Goal: Transaction & Acquisition: Purchase product/service

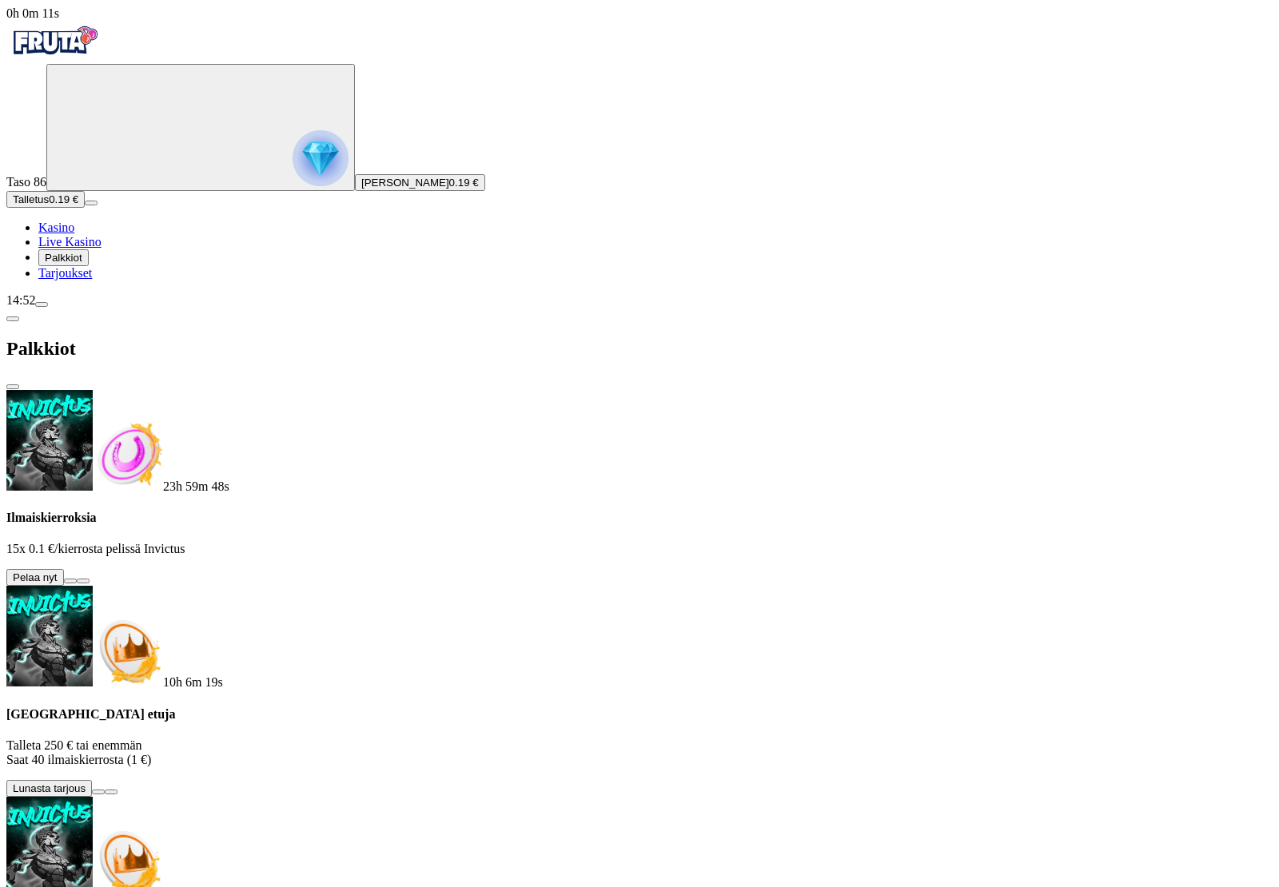
scroll to position [84, 0]
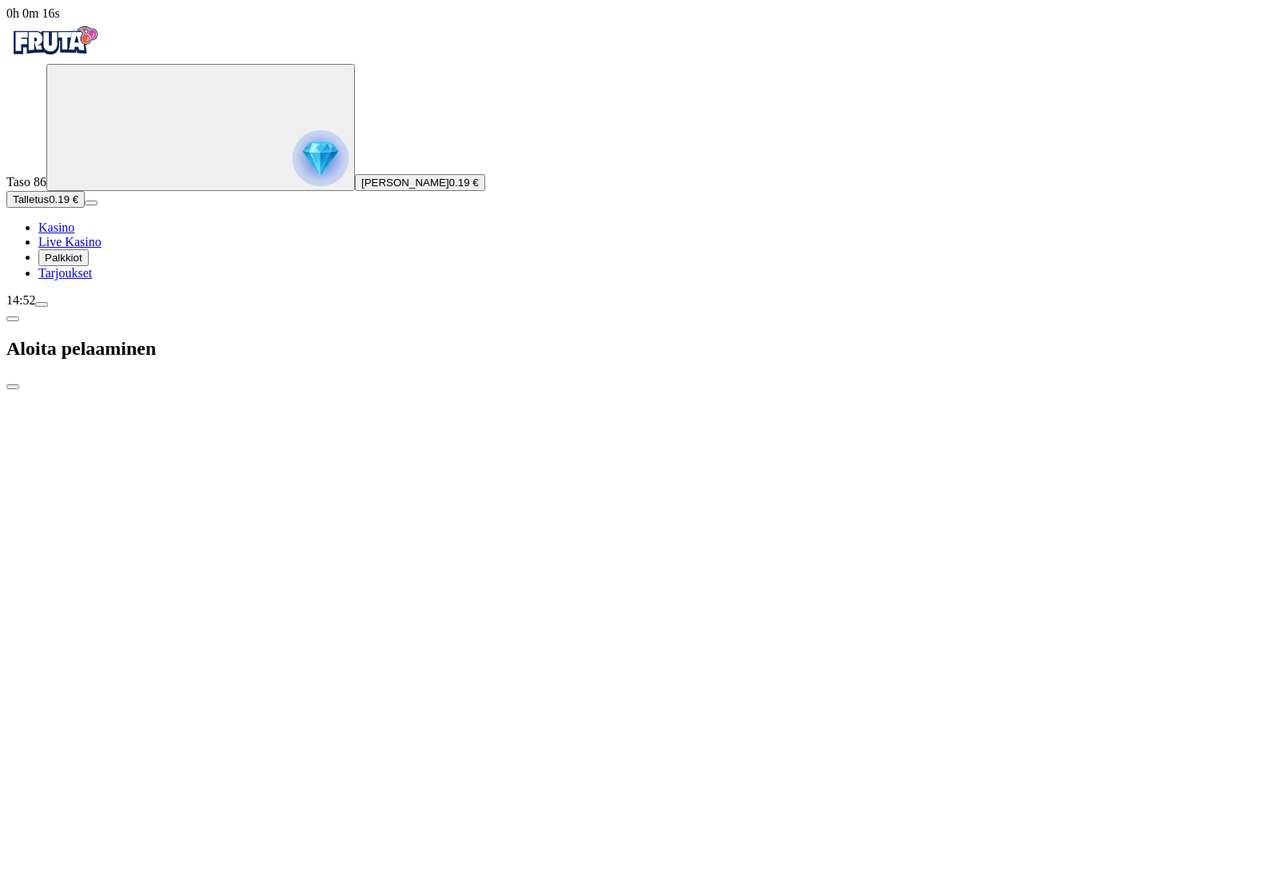
type input "**"
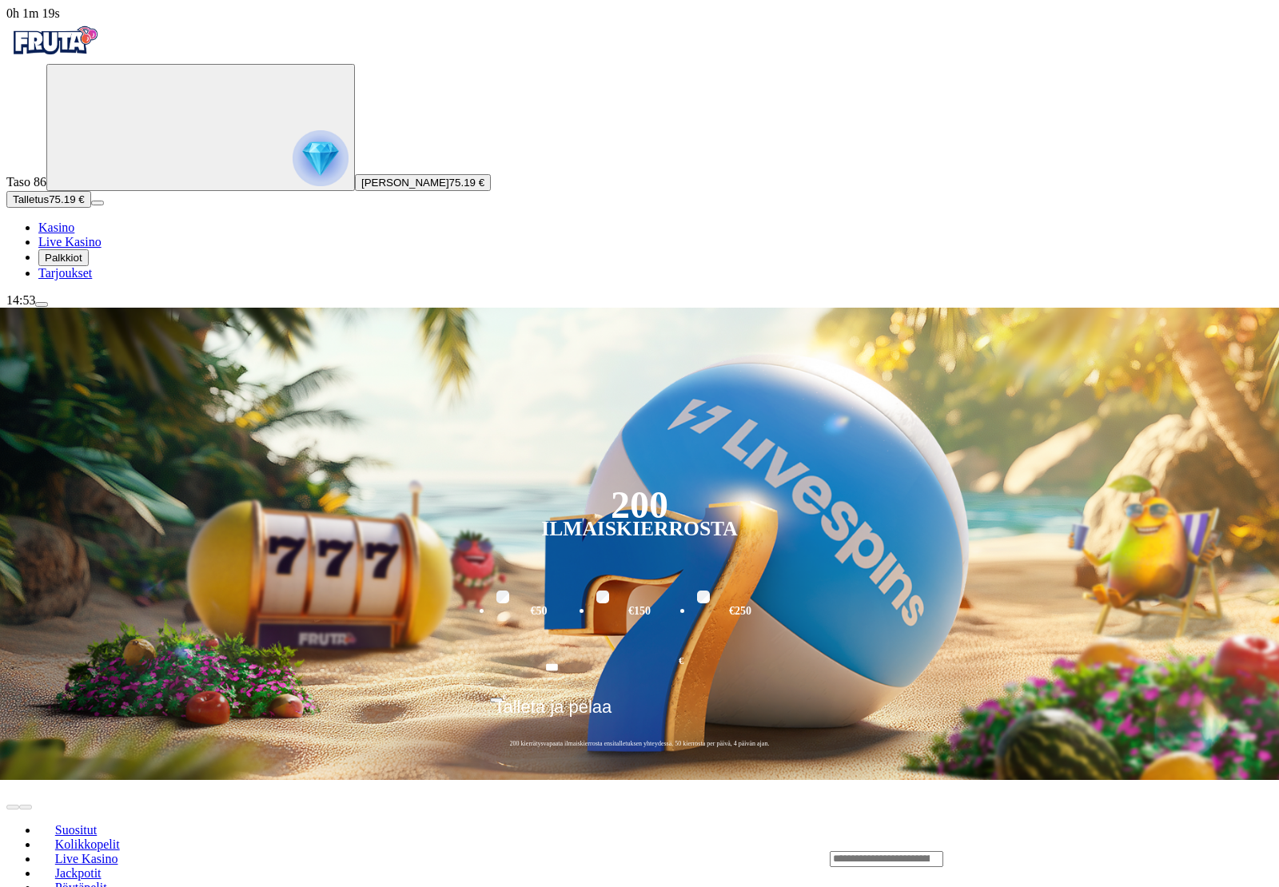
click at [77, 264] on span "Palkkiot" at bounding box center [64, 258] width 38 height 12
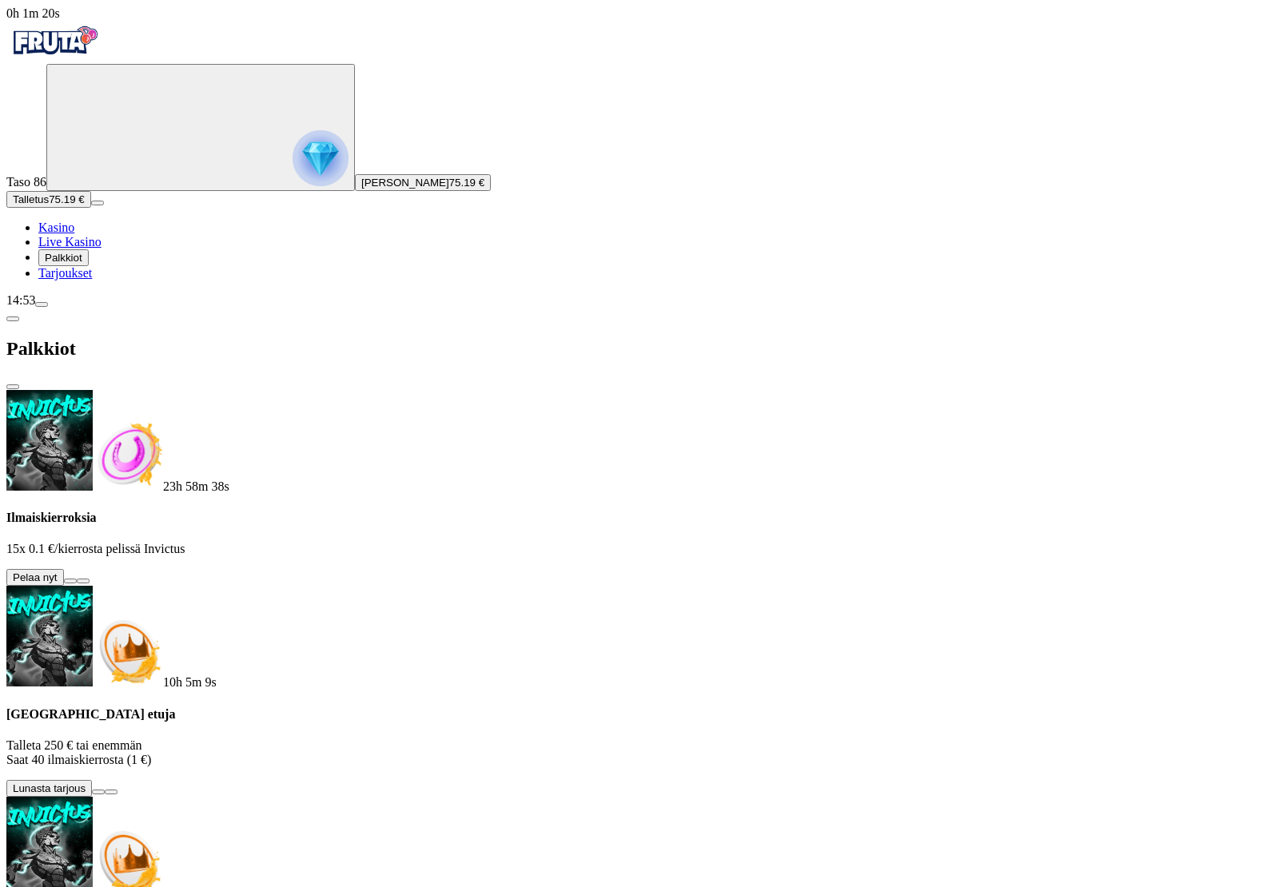
click at [77, 579] on button at bounding box center [70, 581] width 13 height 5
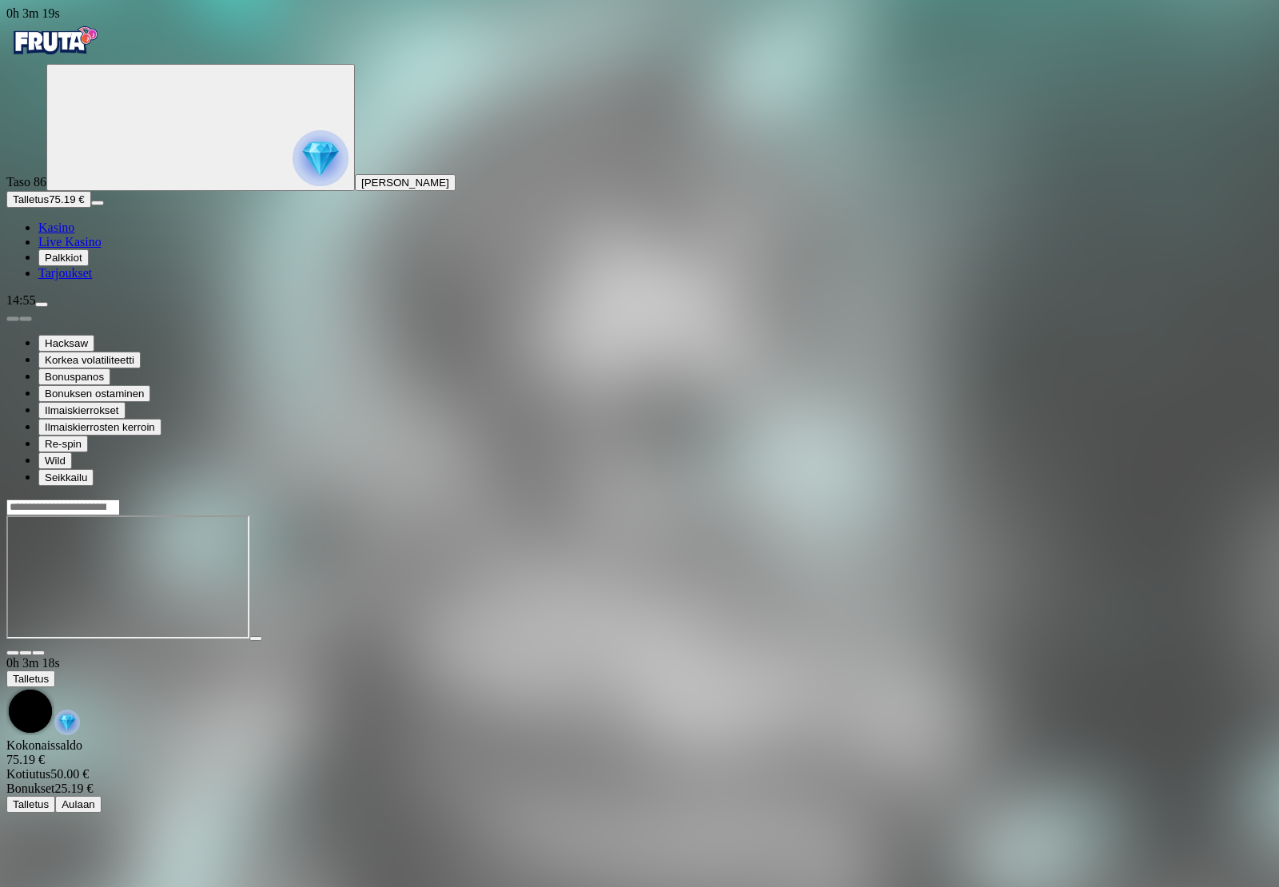
click at [64, 234] on span "Kasino" at bounding box center [56, 228] width 36 height 14
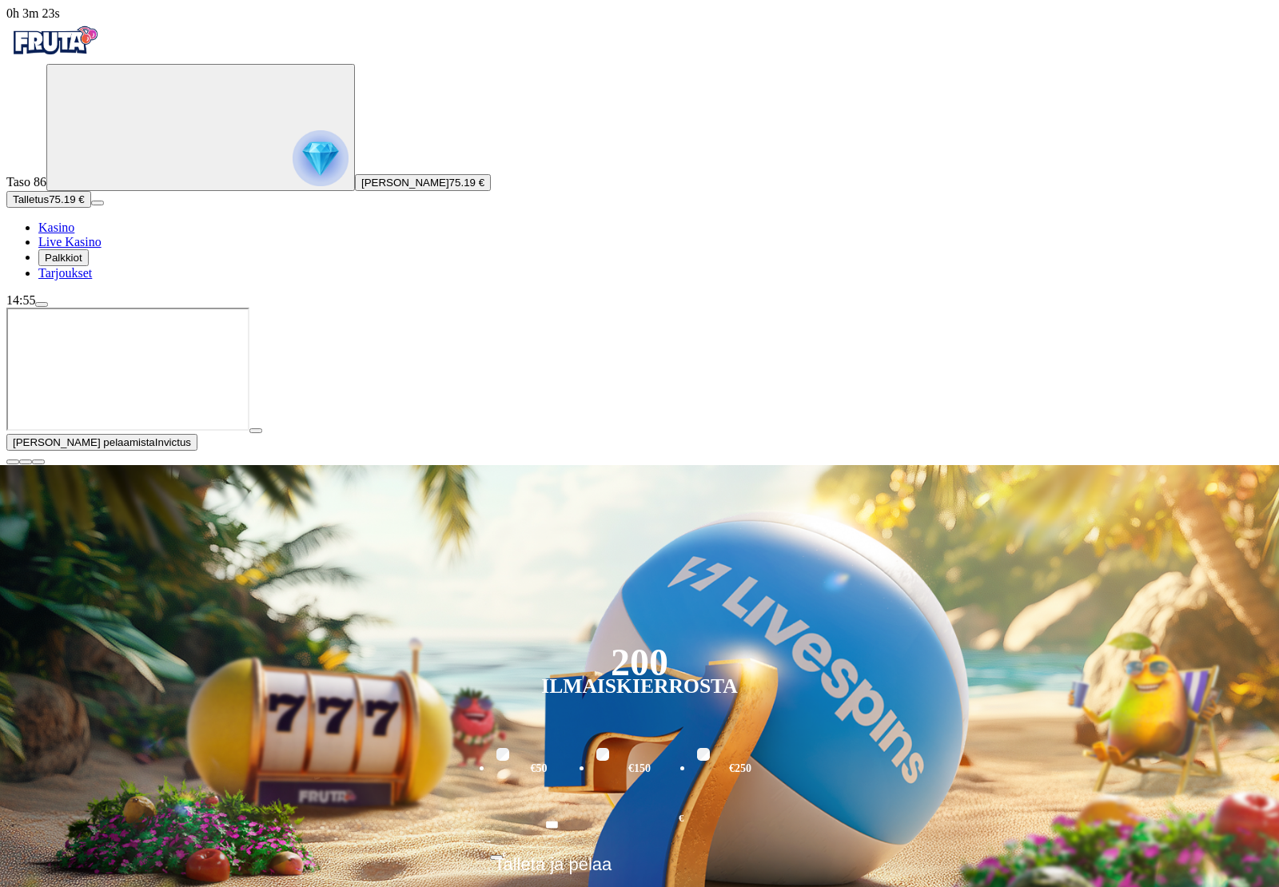
click at [13, 462] on span "close icon" at bounding box center [13, 462] width 0 height 0
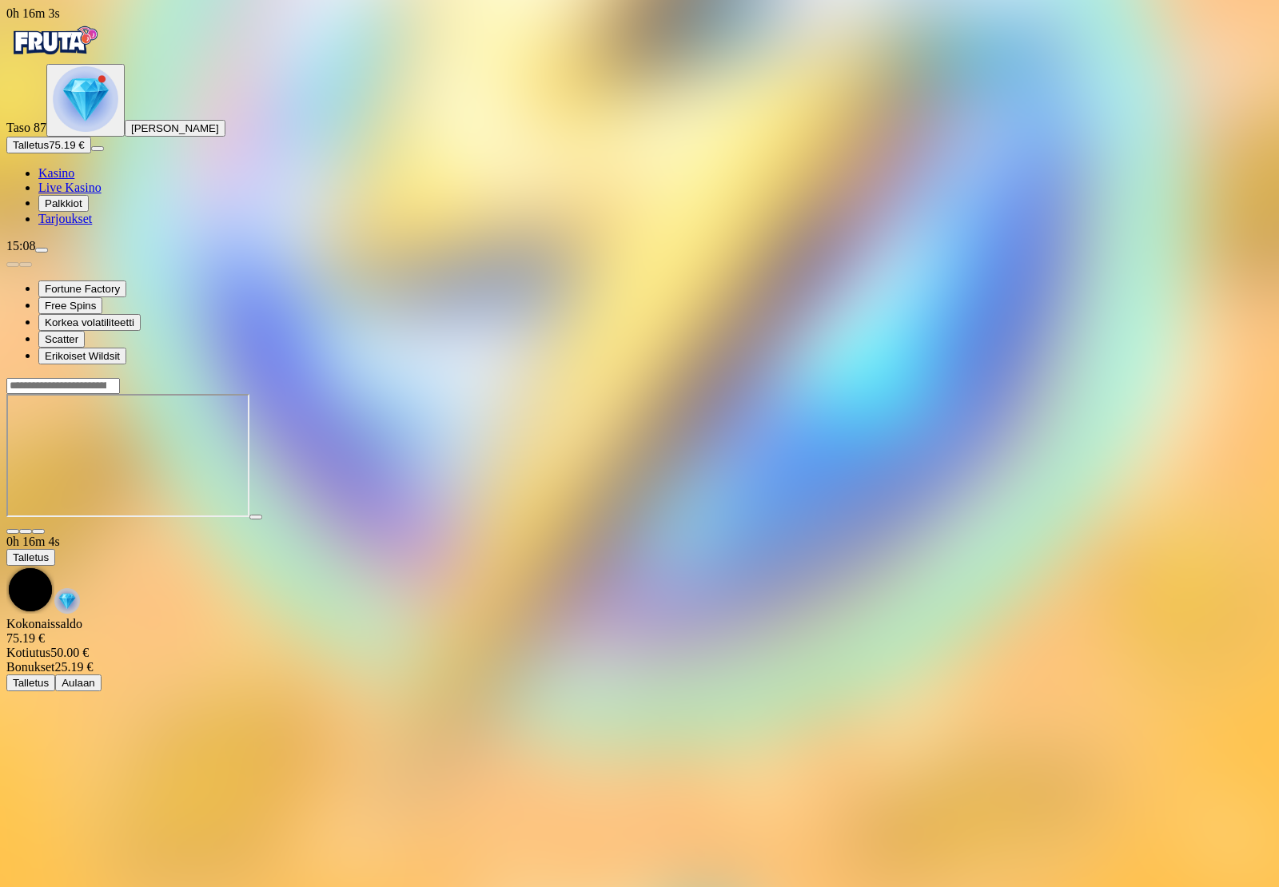
click at [74, 180] on span "Kasino" at bounding box center [56, 173] width 36 height 14
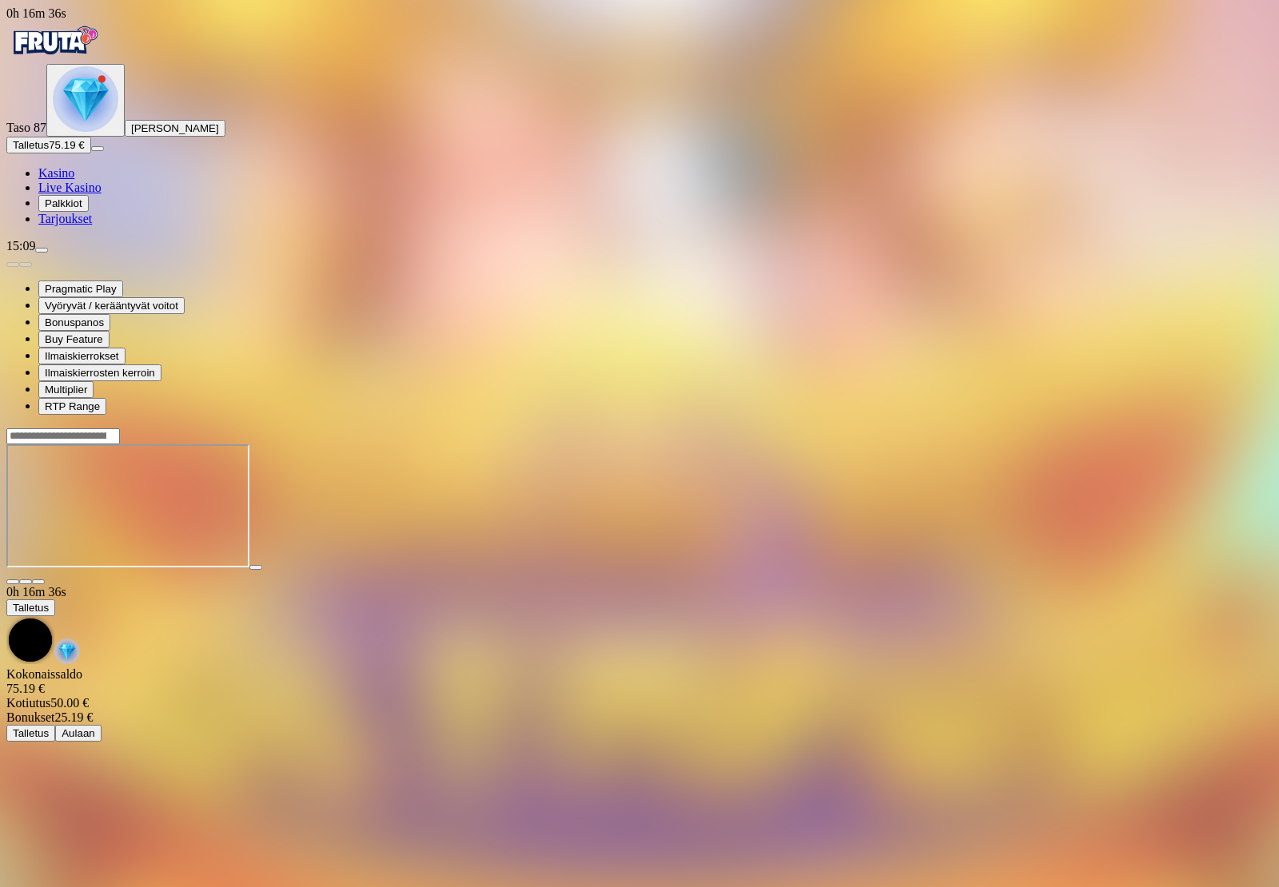
click at [1006, 571] on div at bounding box center [639, 507] width 1266 height 126
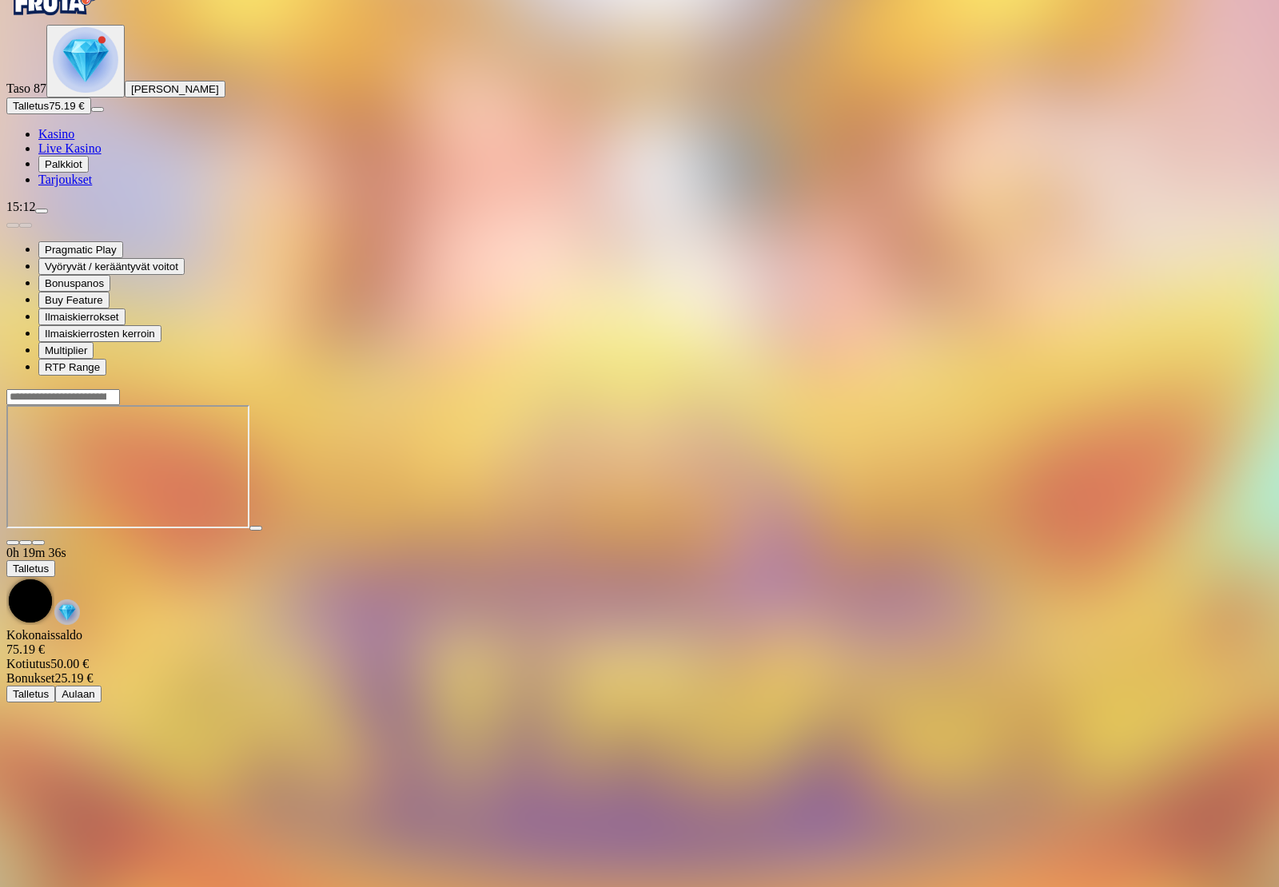
scroll to position [49, 0]
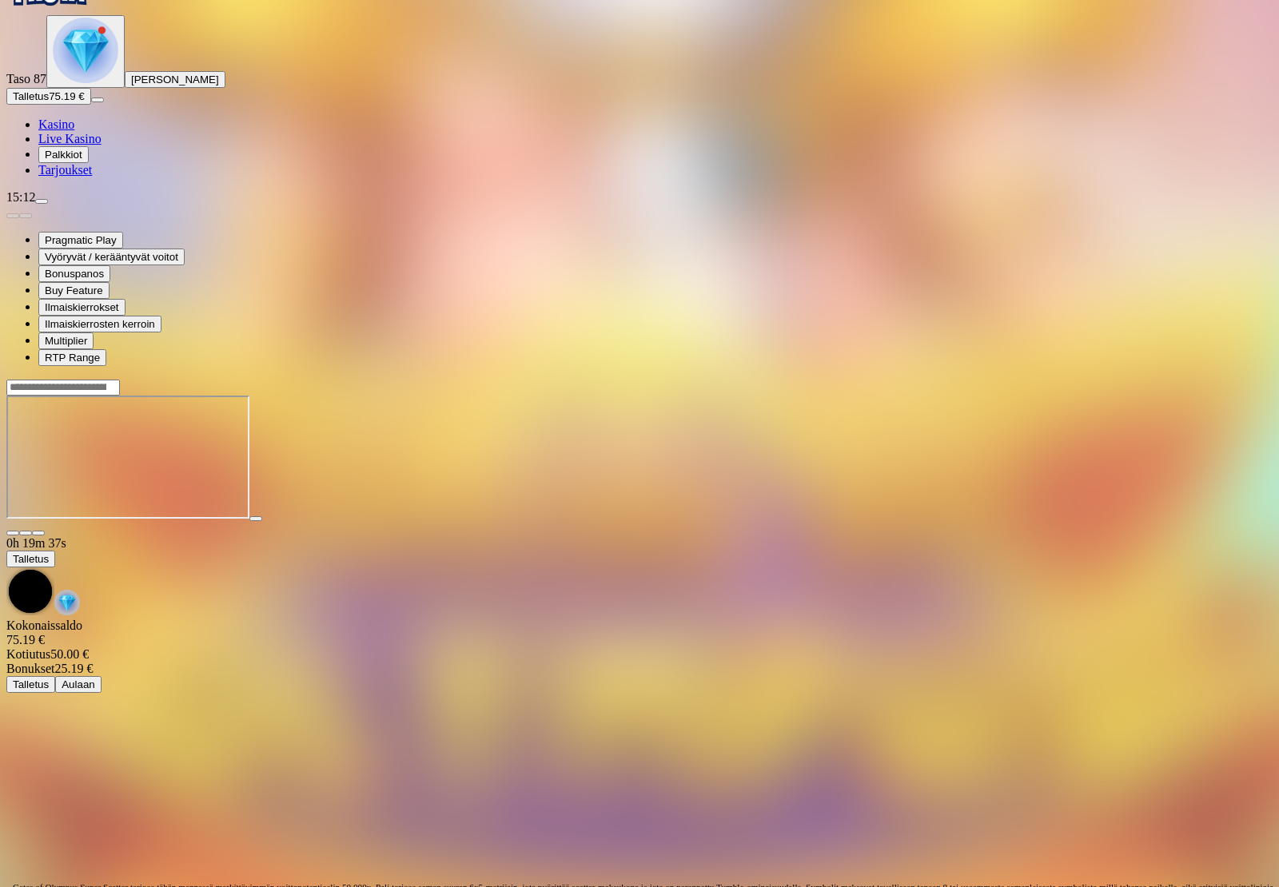
click at [74, 131] on span "Kasino" at bounding box center [56, 124] width 36 height 14
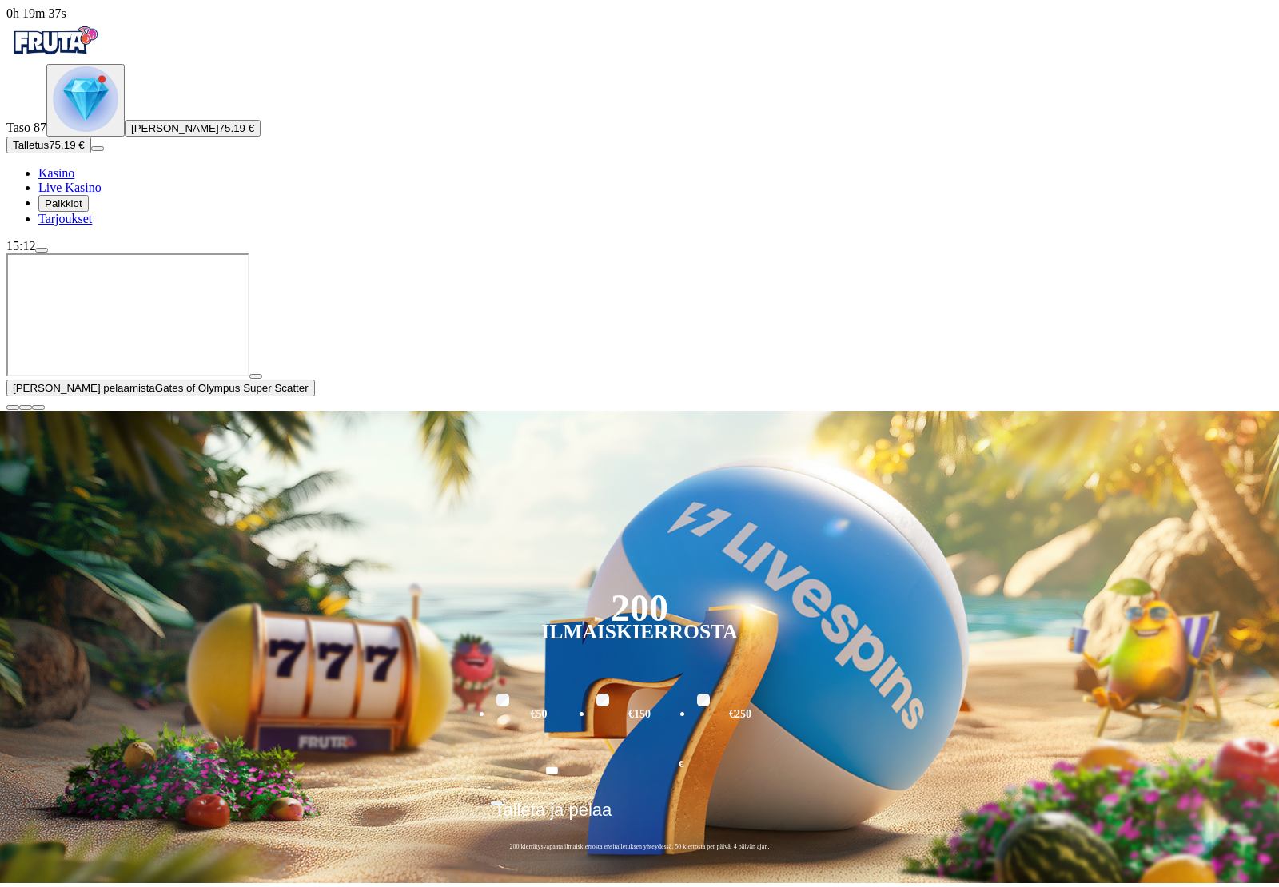
click at [49, 151] on span "Talletus" at bounding box center [31, 145] width 36 height 12
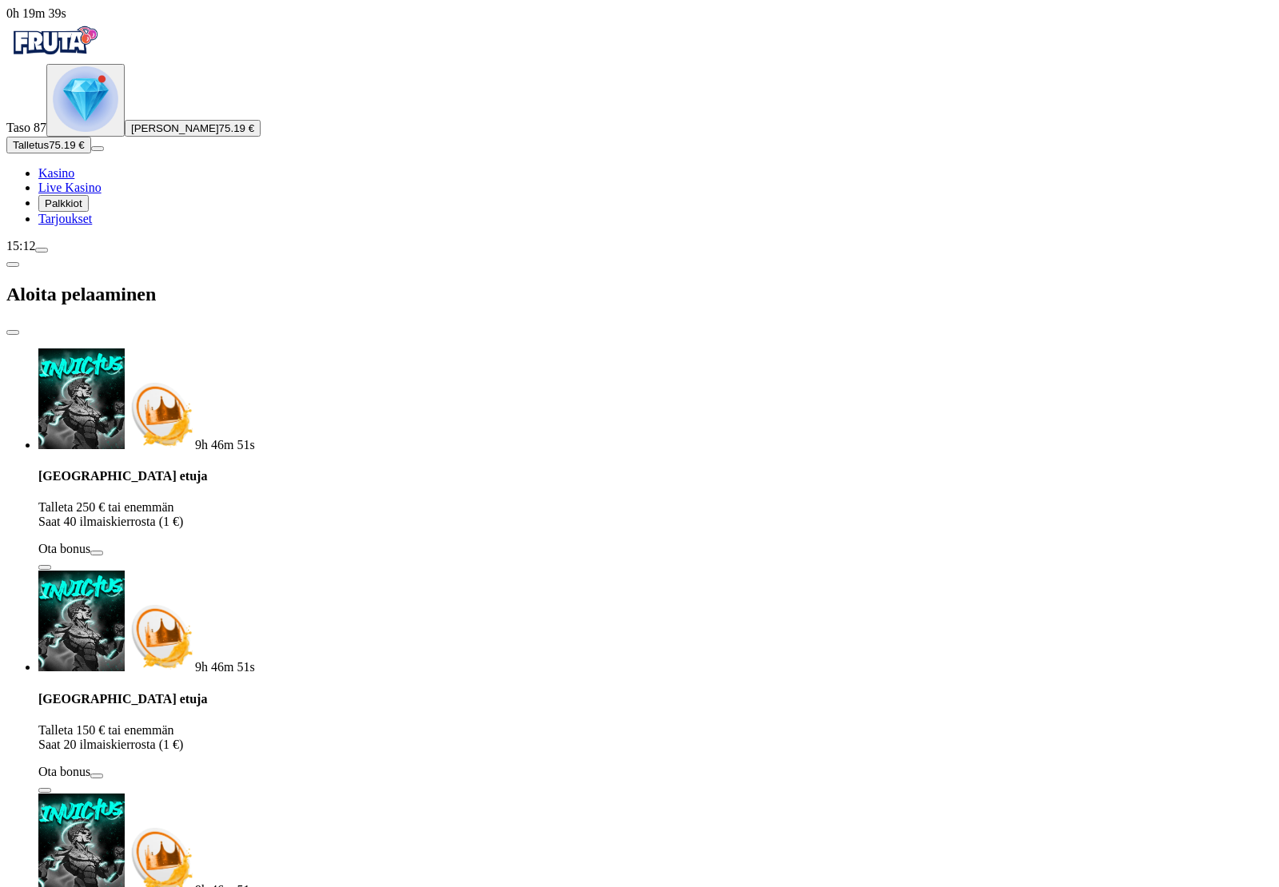
click at [74, 180] on link "Kasino" at bounding box center [56, 173] width 36 height 14
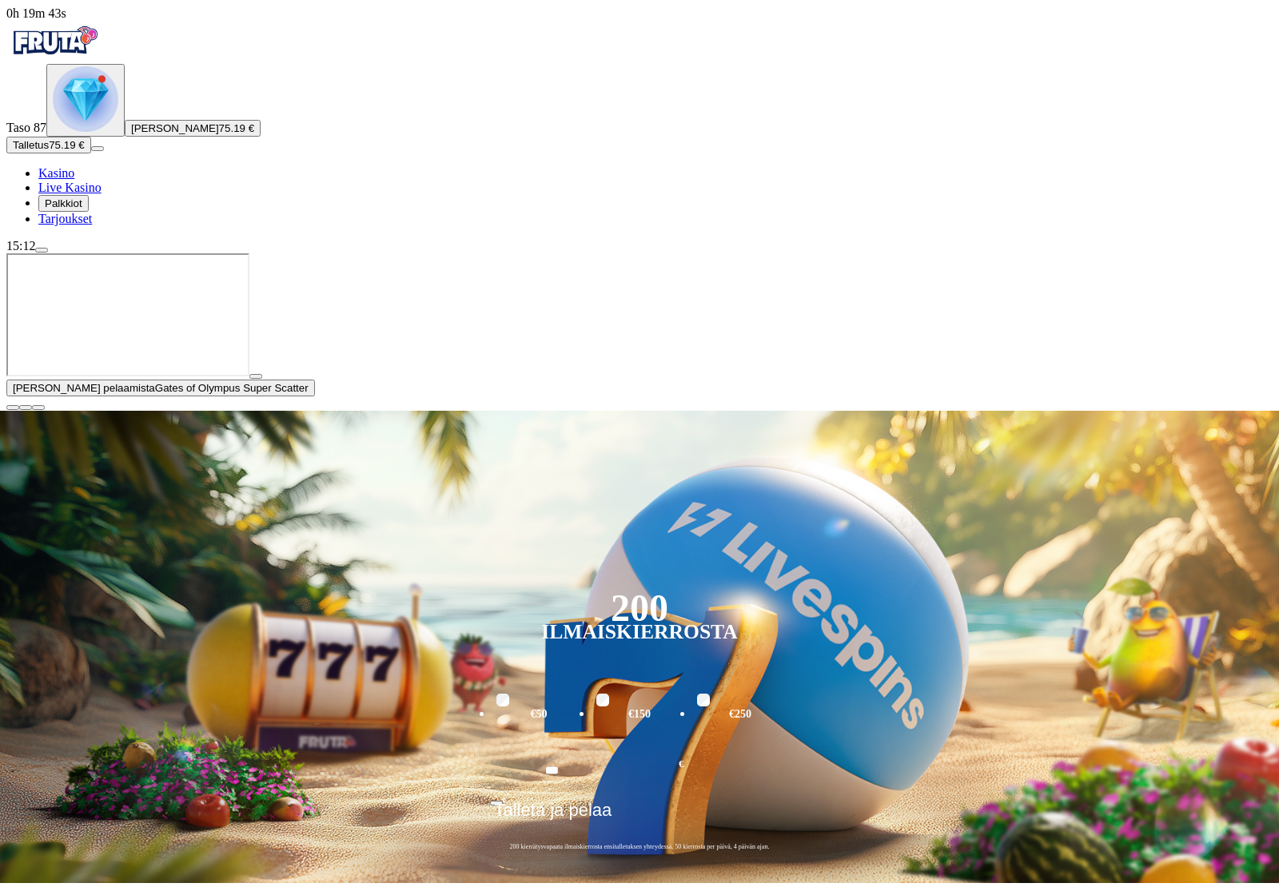
click at [13, 408] on span "close icon" at bounding box center [13, 408] width 0 height 0
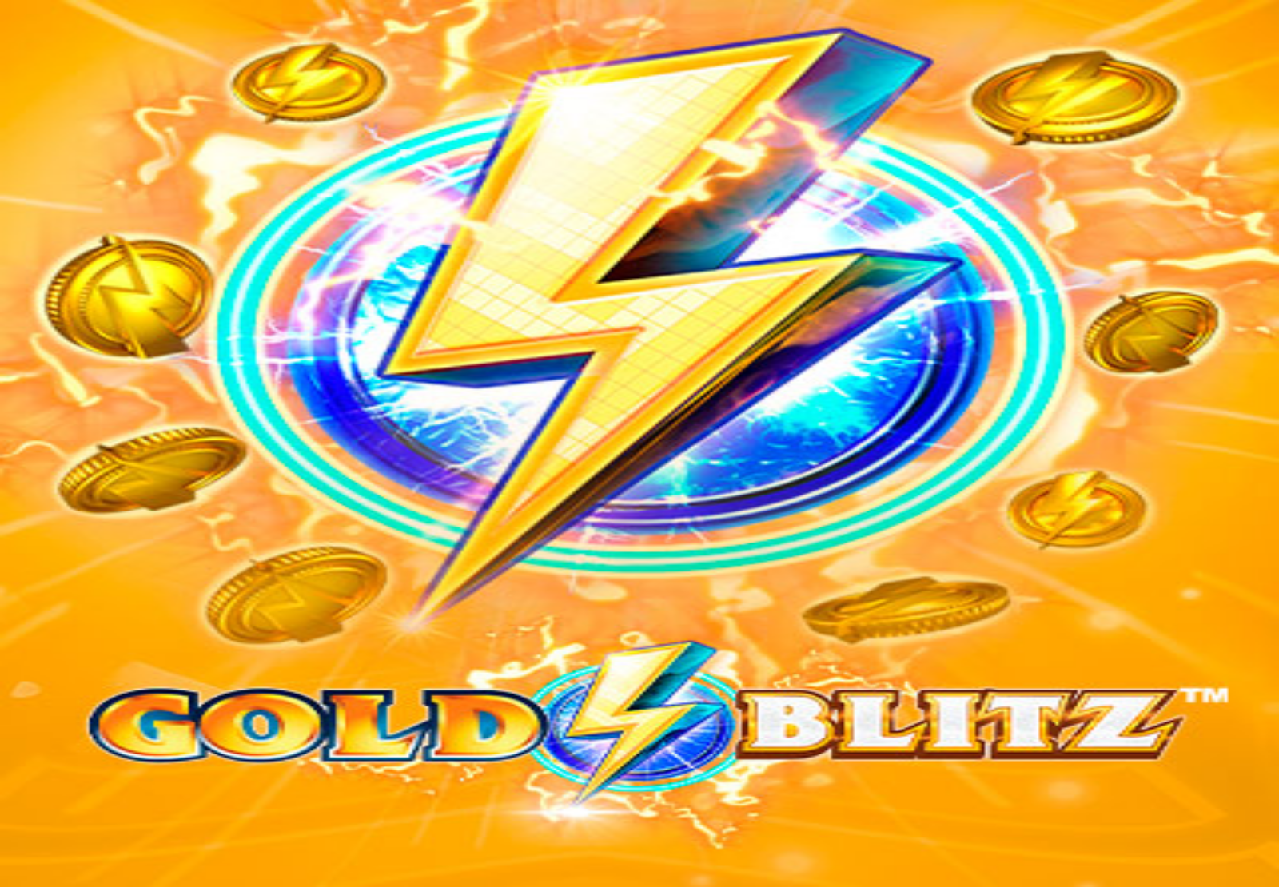
click at [74, 180] on span "Kasino" at bounding box center [56, 173] width 36 height 14
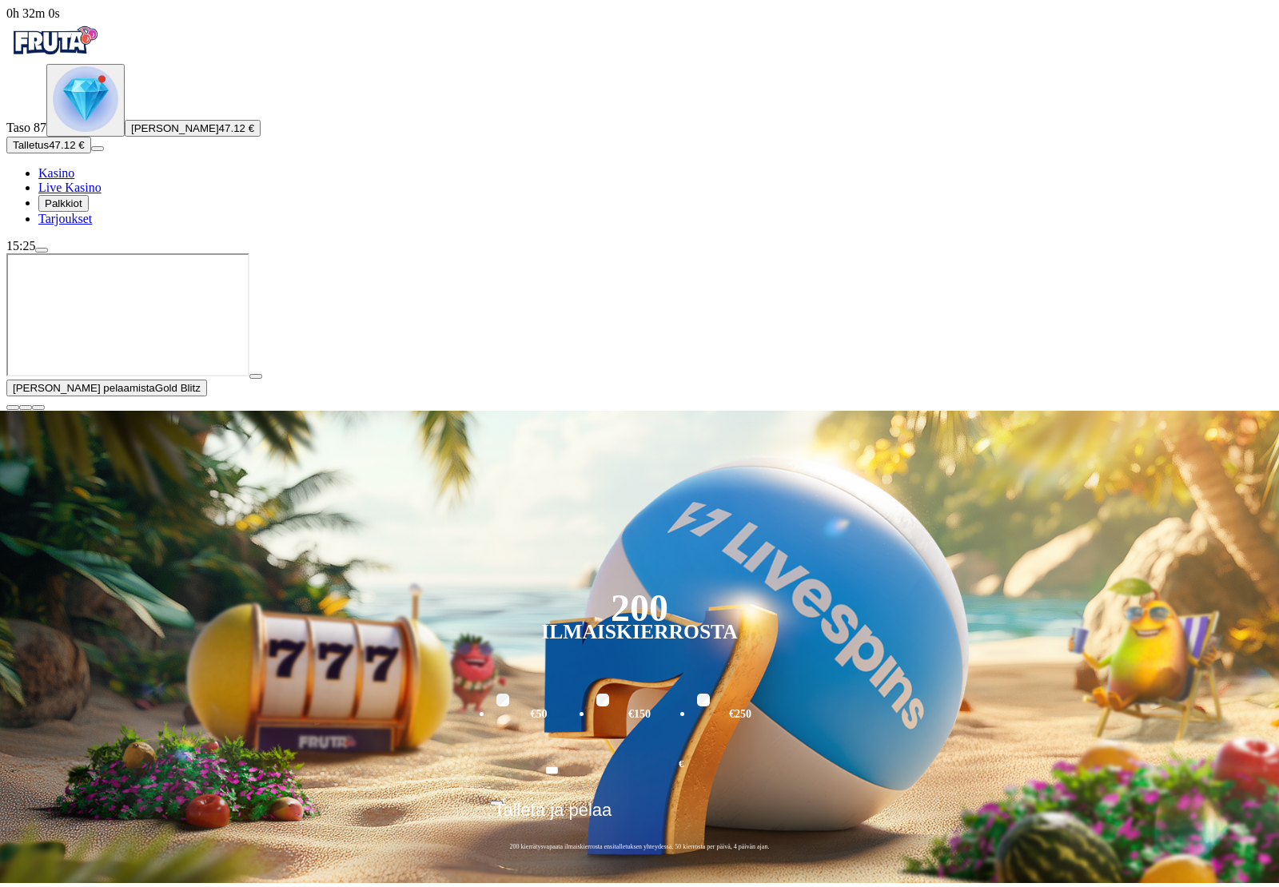
click at [13, 408] on span "close icon" at bounding box center [13, 408] width 0 height 0
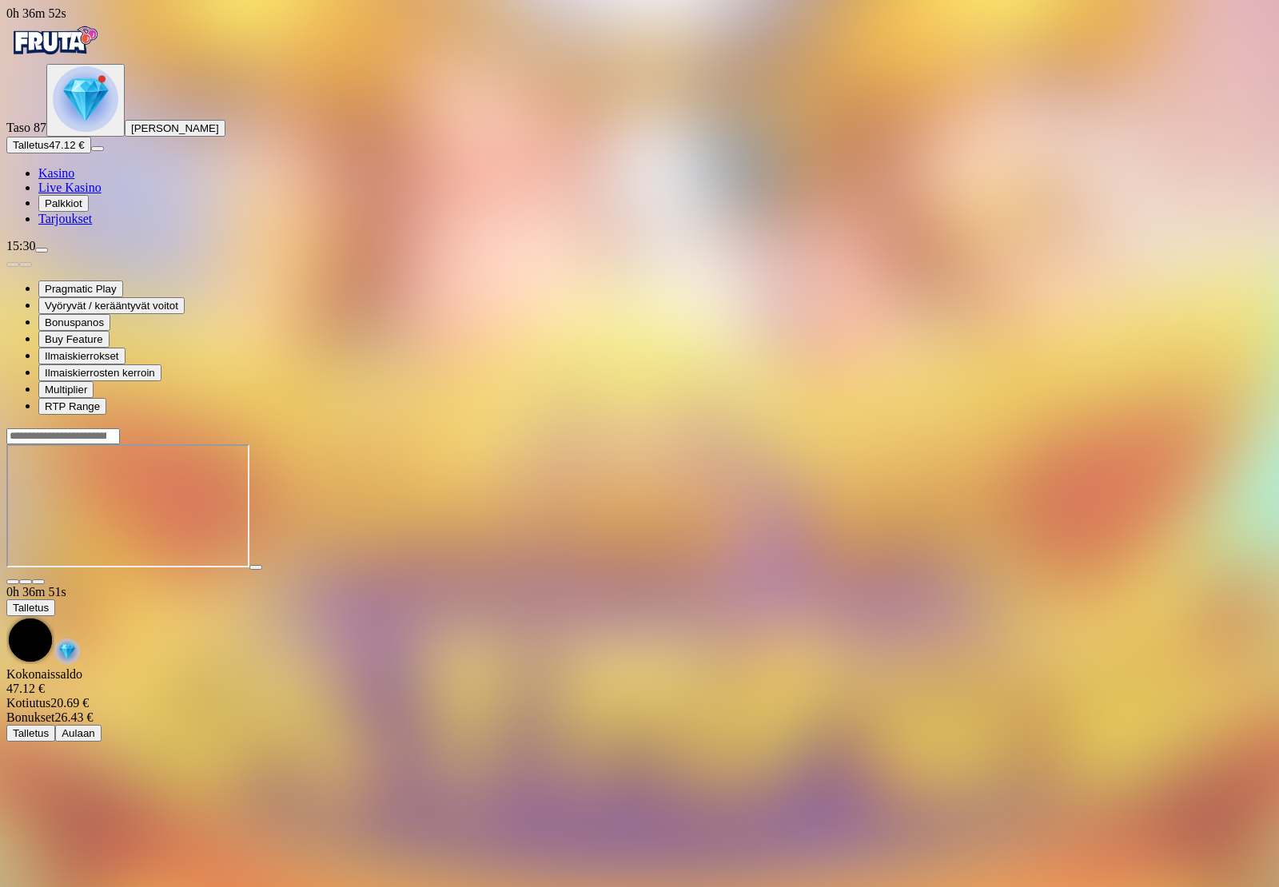
click at [74, 180] on span "Kasino" at bounding box center [56, 173] width 36 height 14
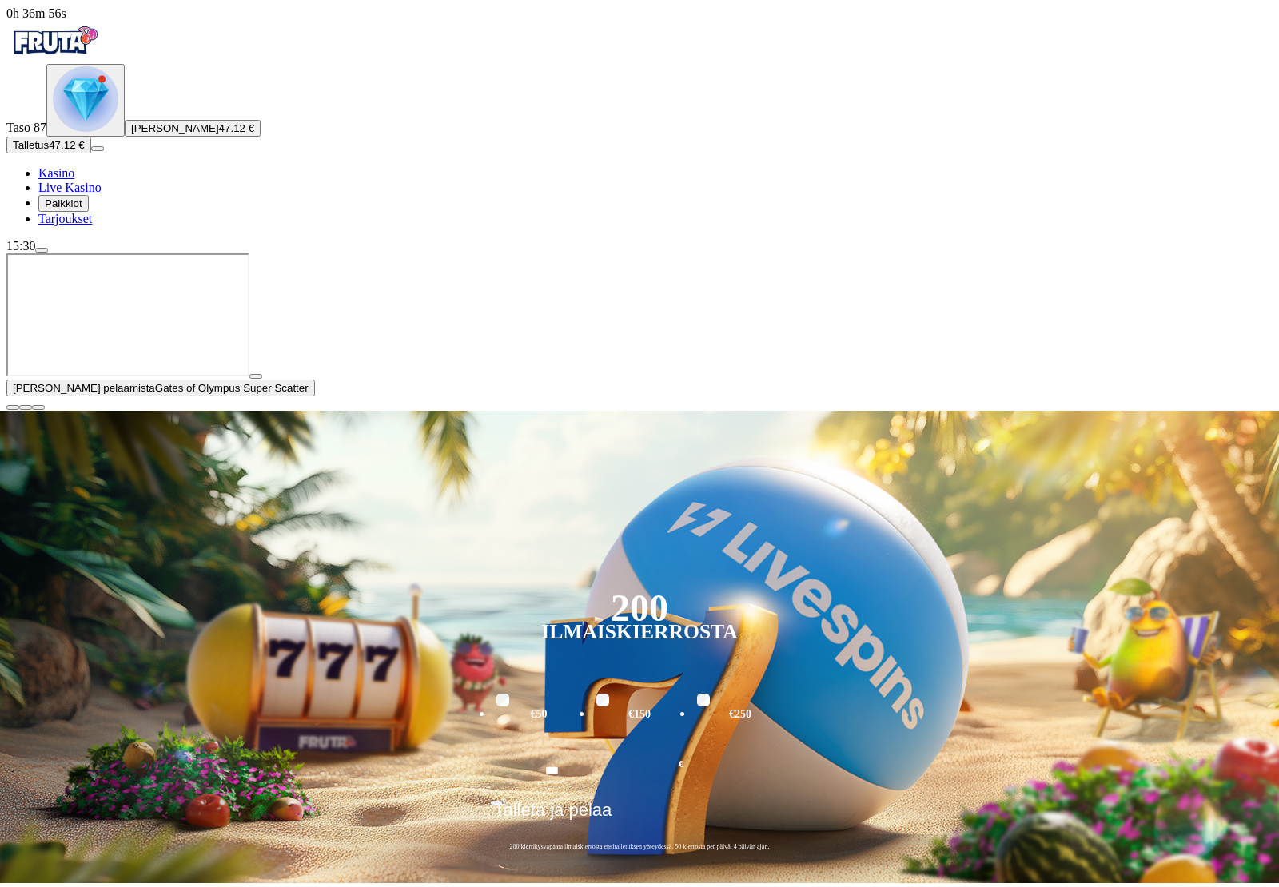
click at [19, 410] on button "button" at bounding box center [12, 407] width 13 height 5
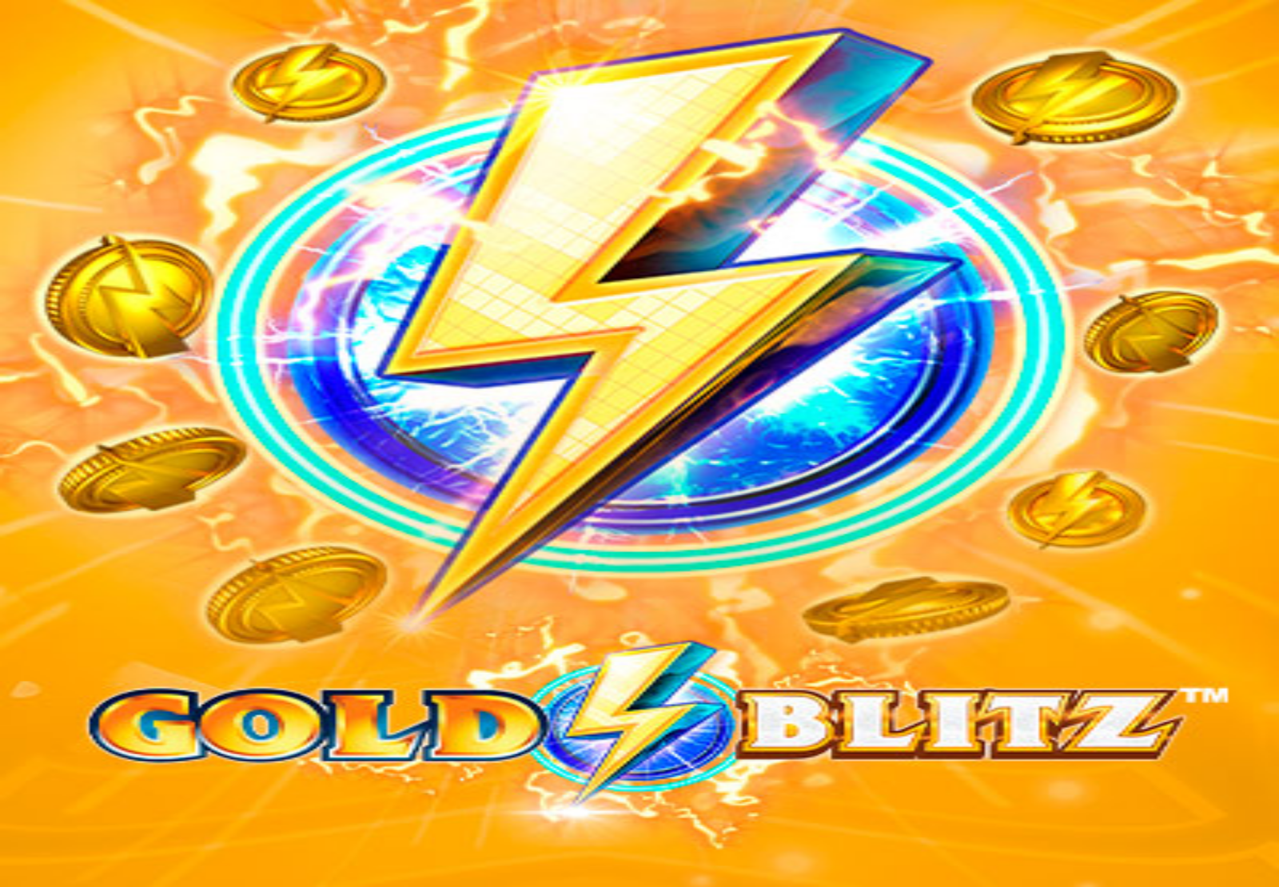
click at [67, 180] on span "Kasino" at bounding box center [56, 173] width 36 height 14
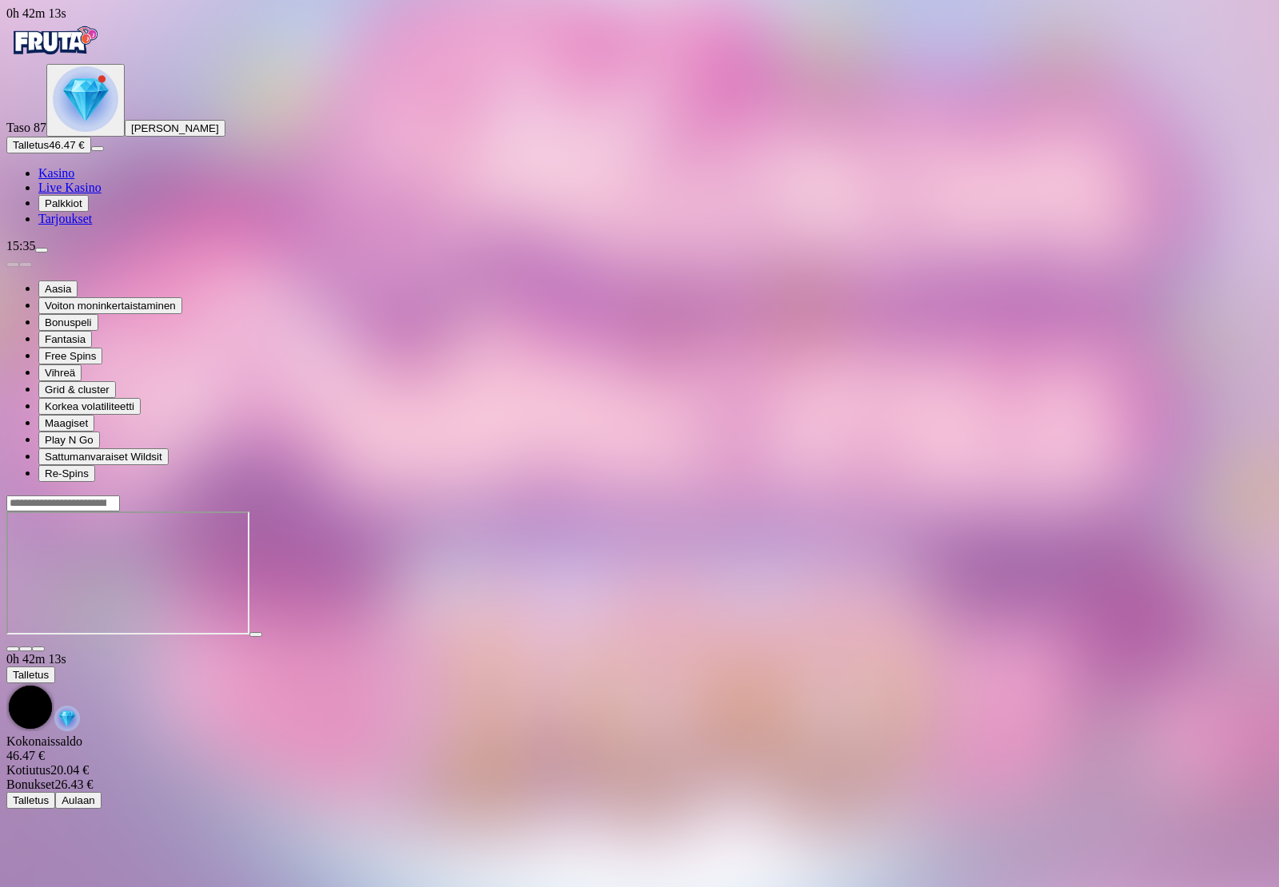
click at [71, 209] on span "Palkkiot" at bounding box center [64, 203] width 38 height 12
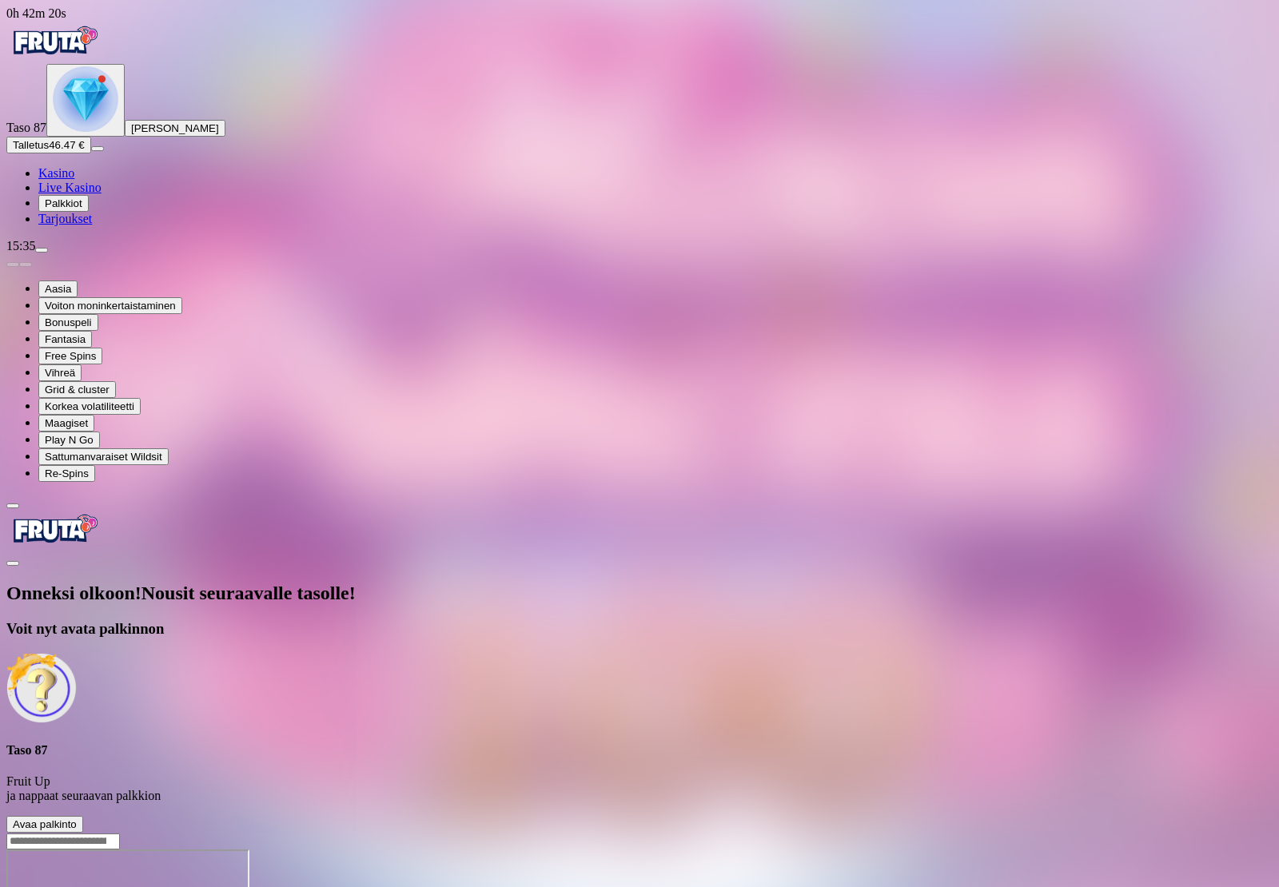
click at [83, 816] on button "Avaa palkinto" at bounding box center [44, 824] width 77 height 17
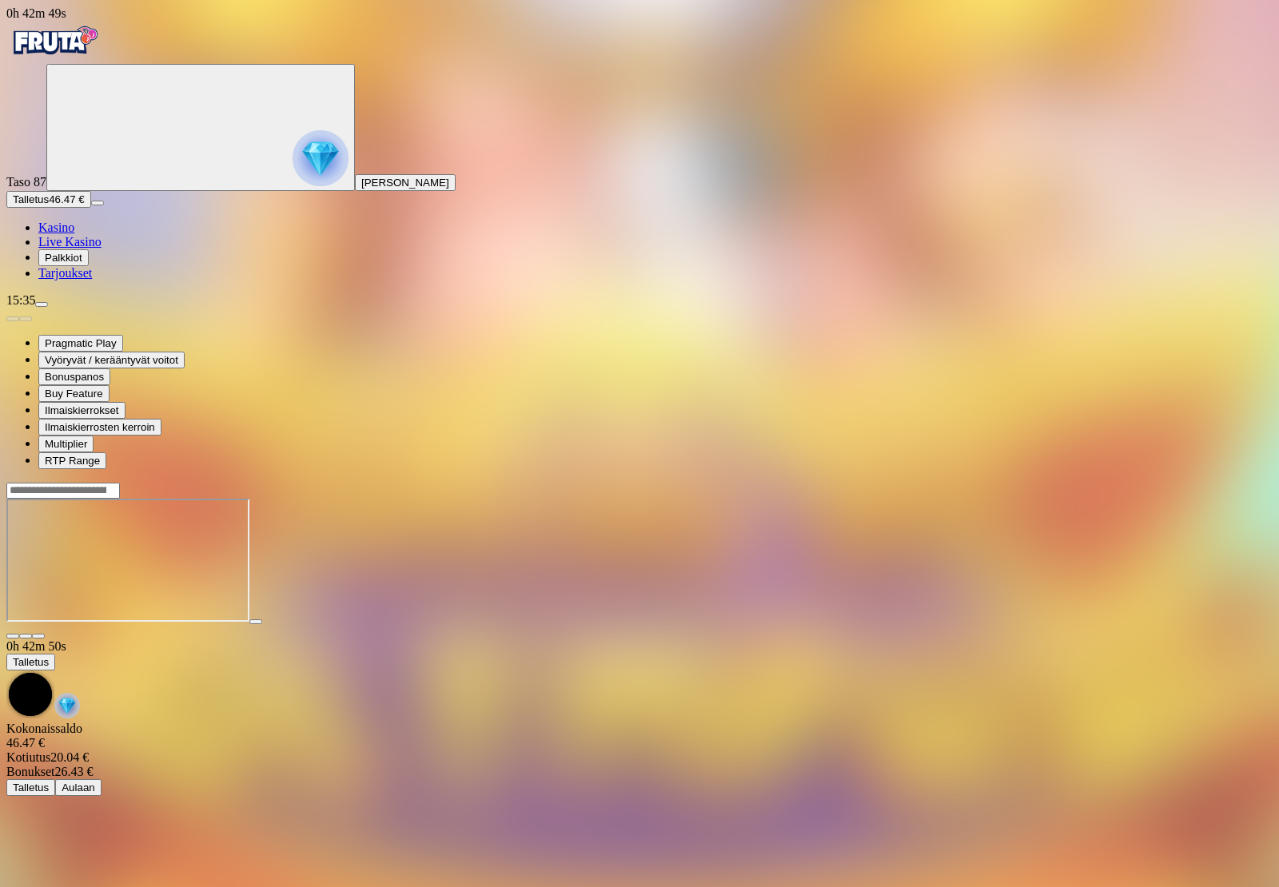
click at [71, 234] on span "Kasino" at bounding box center [56, 228] width 36 height 14
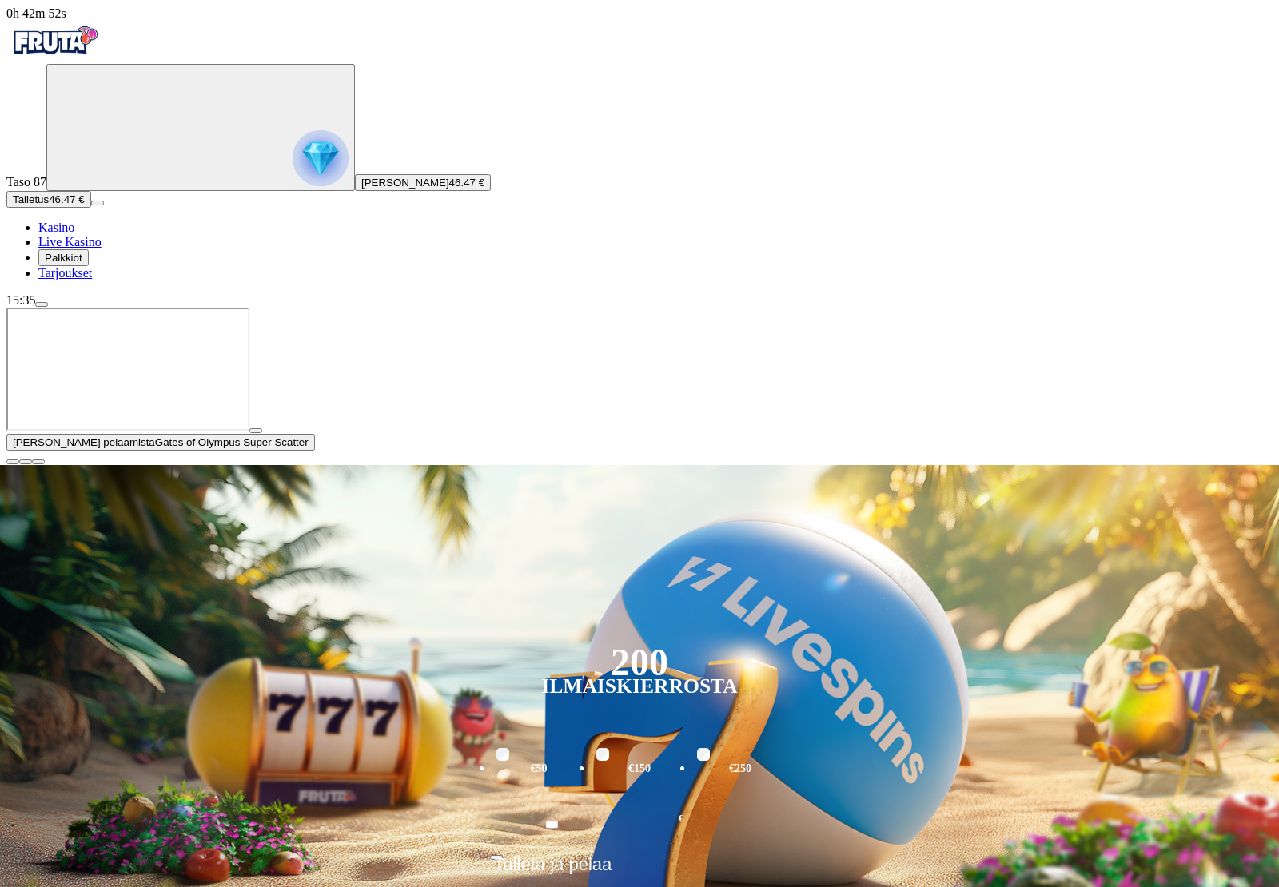
click at [13, 462] on span "close icon" at bounding box center [13, 462] width 0 height 0
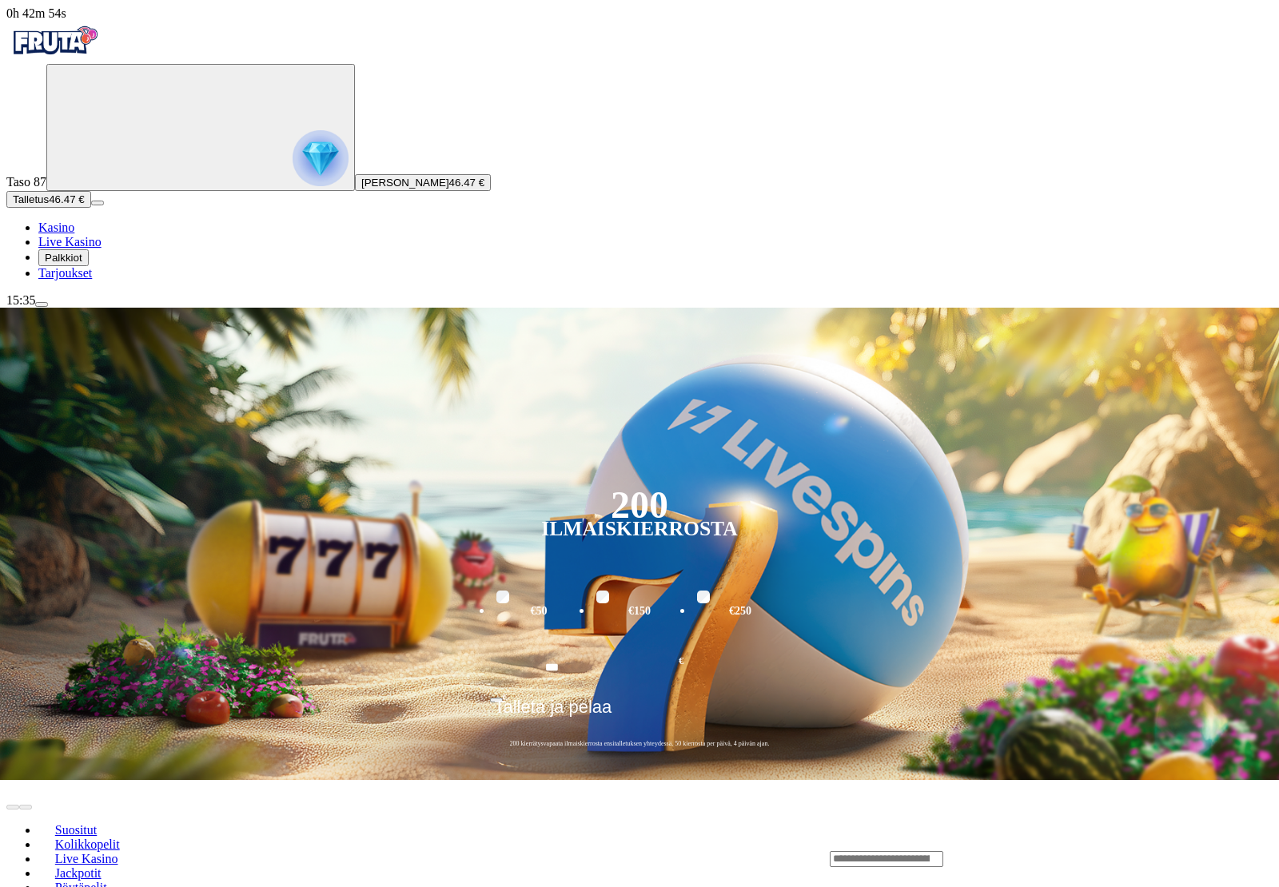
click at [76, 264] on span "Palkkiot" at bounding box center [64, 258] width 38 height 12
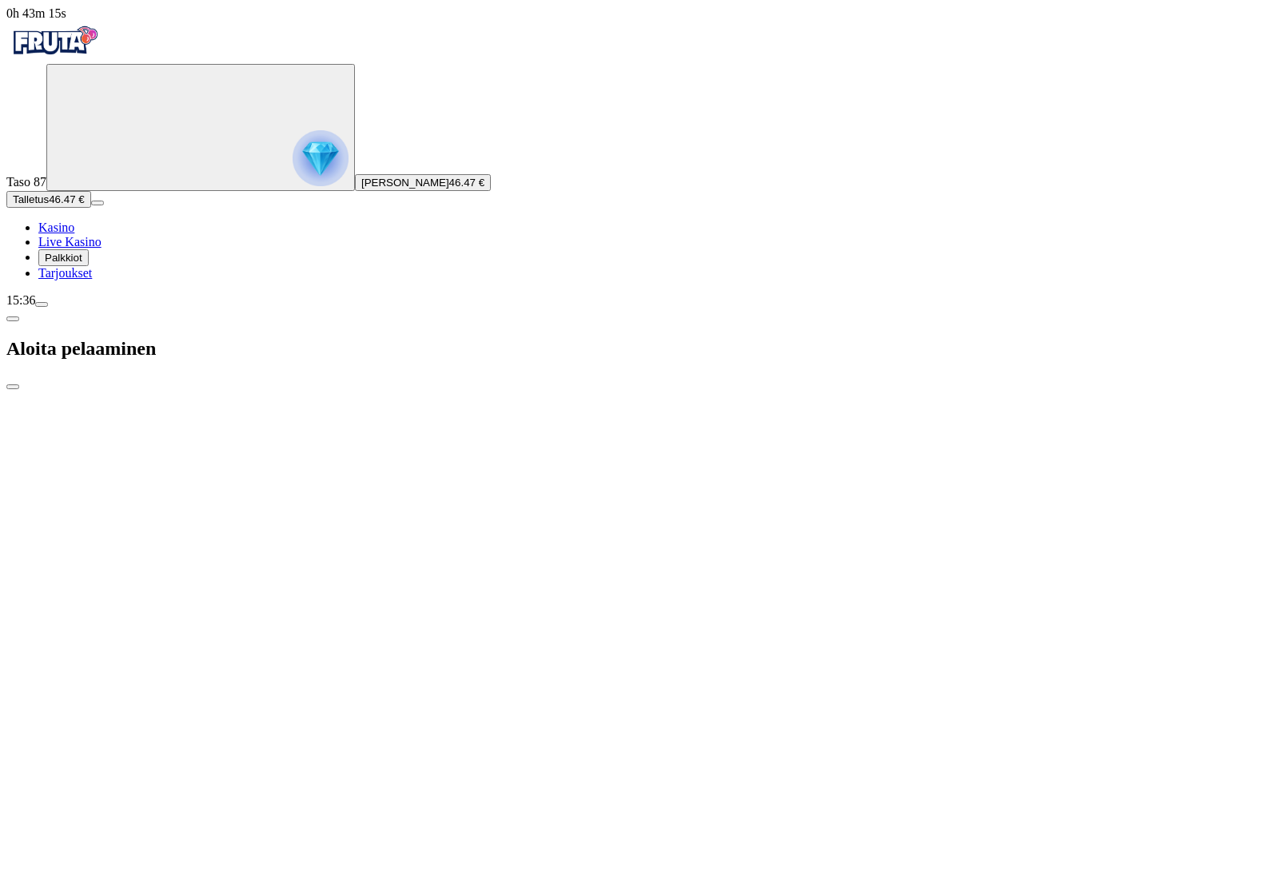
type input "**"
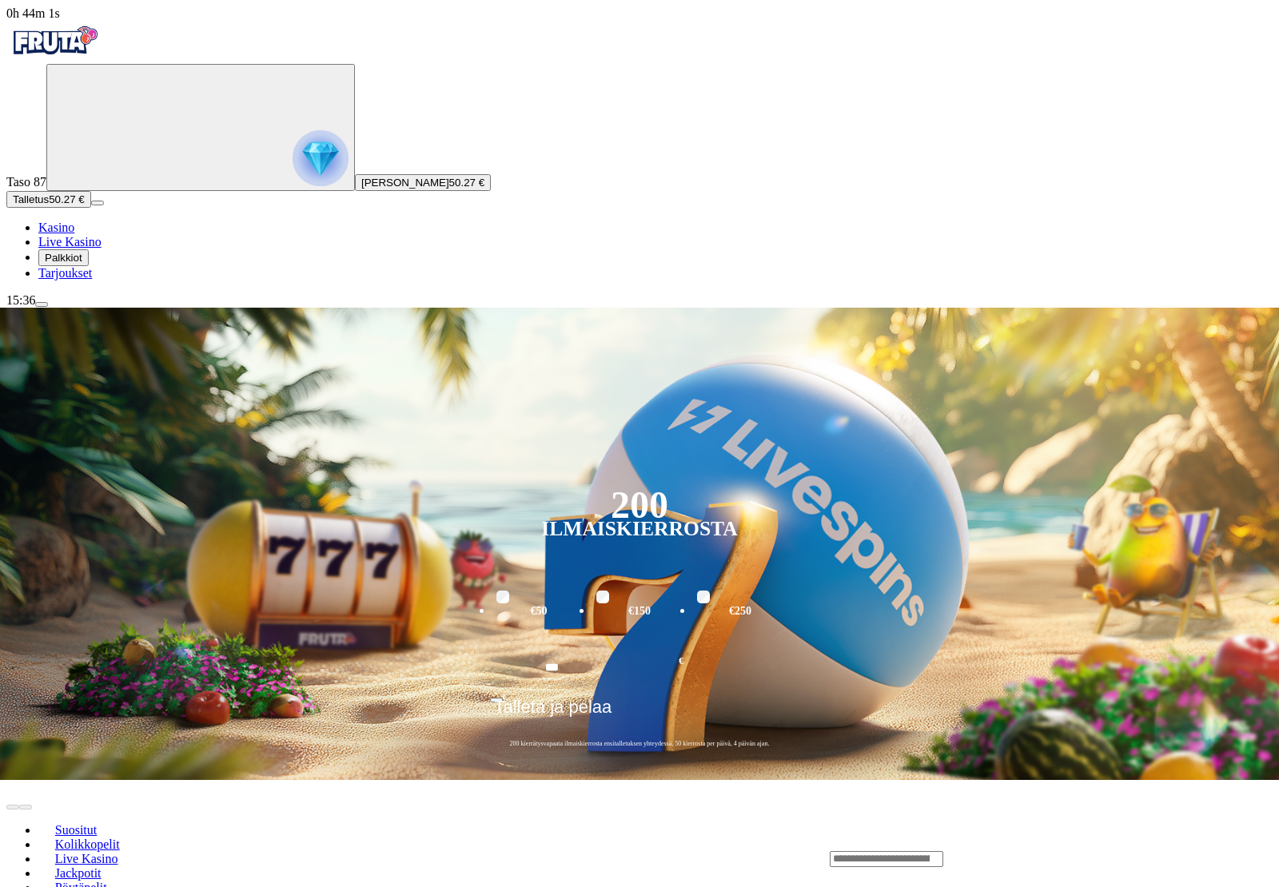
click at [70, 264] on span "Palkkiot" at bounding box center [64, 258] width 38 height 12
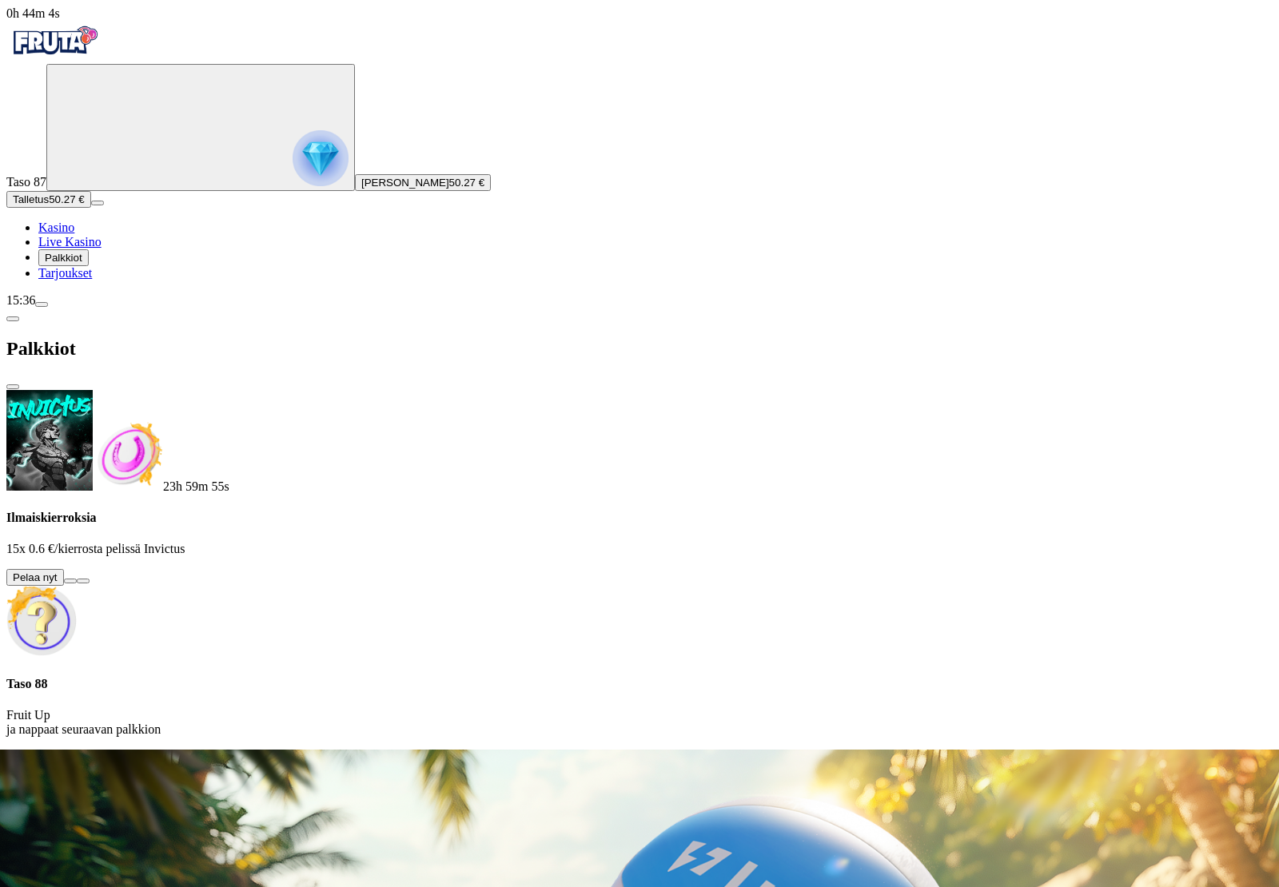
click at [77, 579] on button at bounding box center [70, 581] width 13 height 5
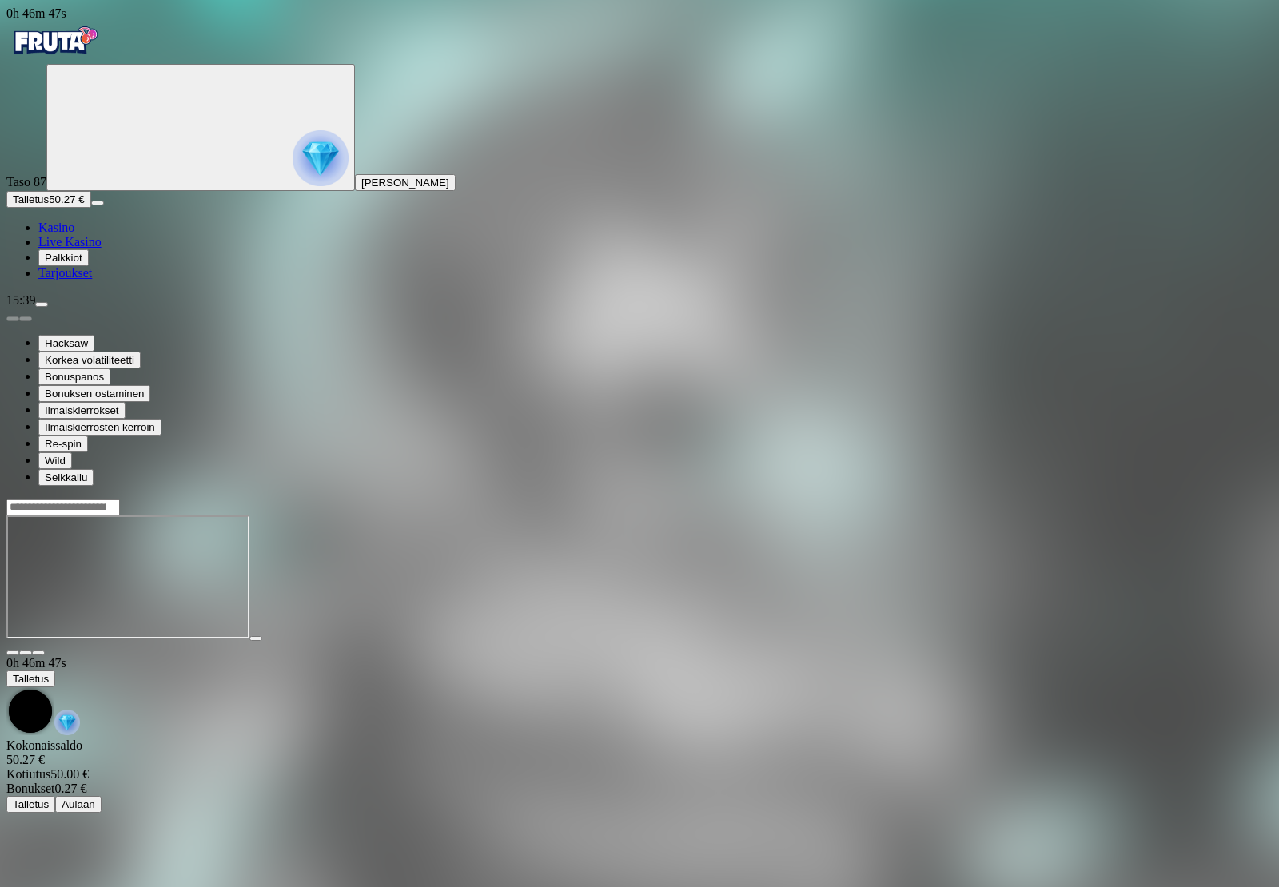
click at [74, 234] on link "Kasino" at bounding box center [56, 228] width 36 height 14
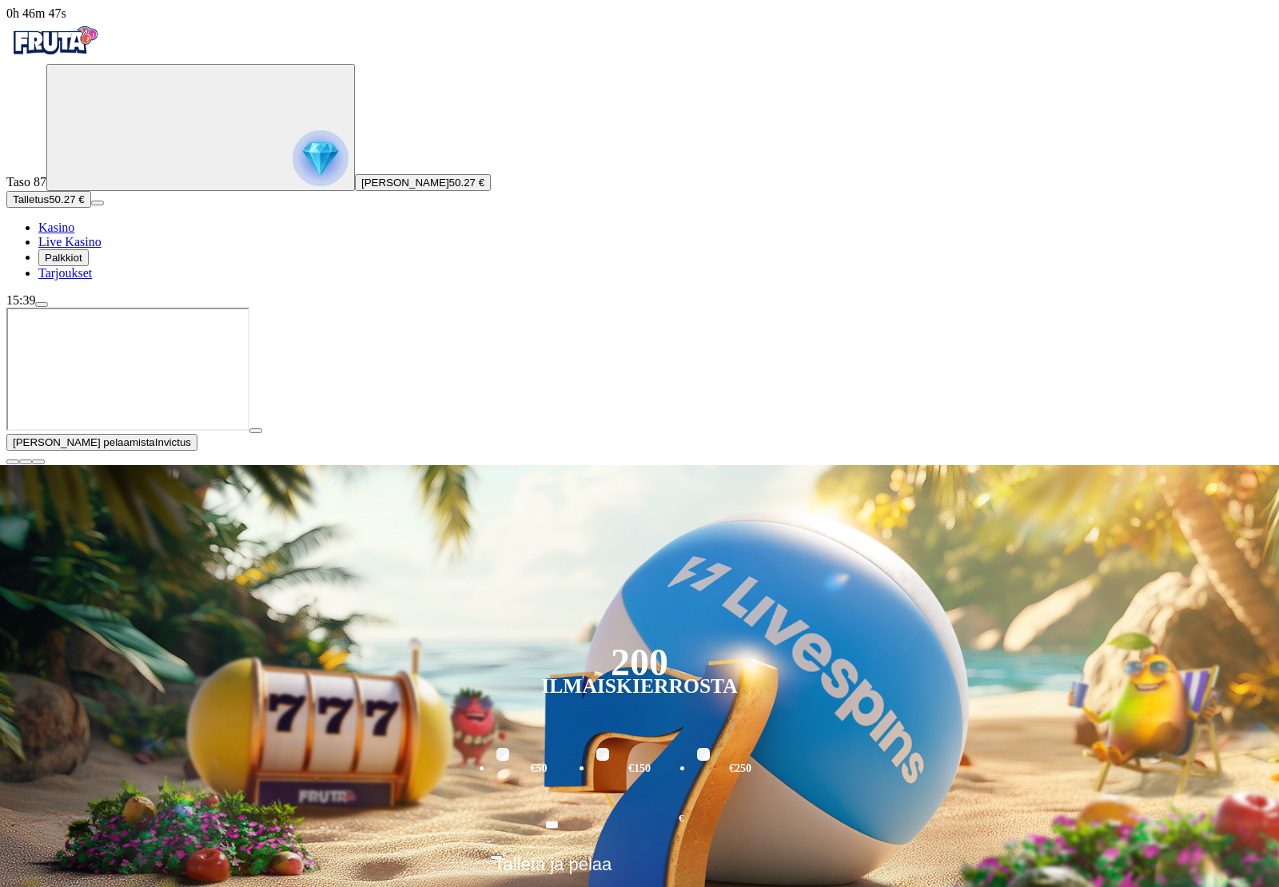
click at [69, 234] on link "Kasino" at bounding box center [56, 228] width 36 height 14
click at [13, 462] on span "close icon" at bounding box center [13, 462] width 0 height 0
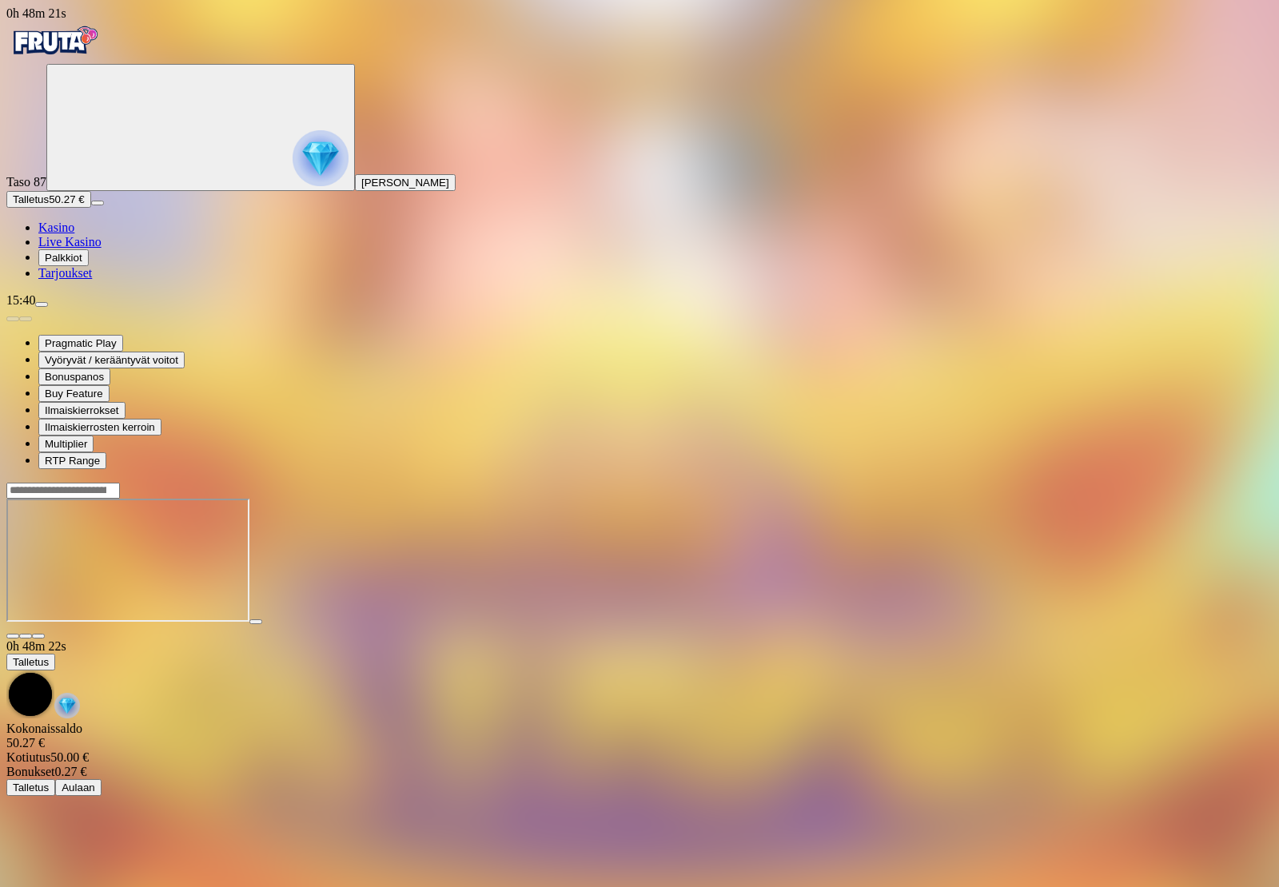
click at [66, 234] on span "Kasino" at bounding box center [56, 228] width 36 height 14
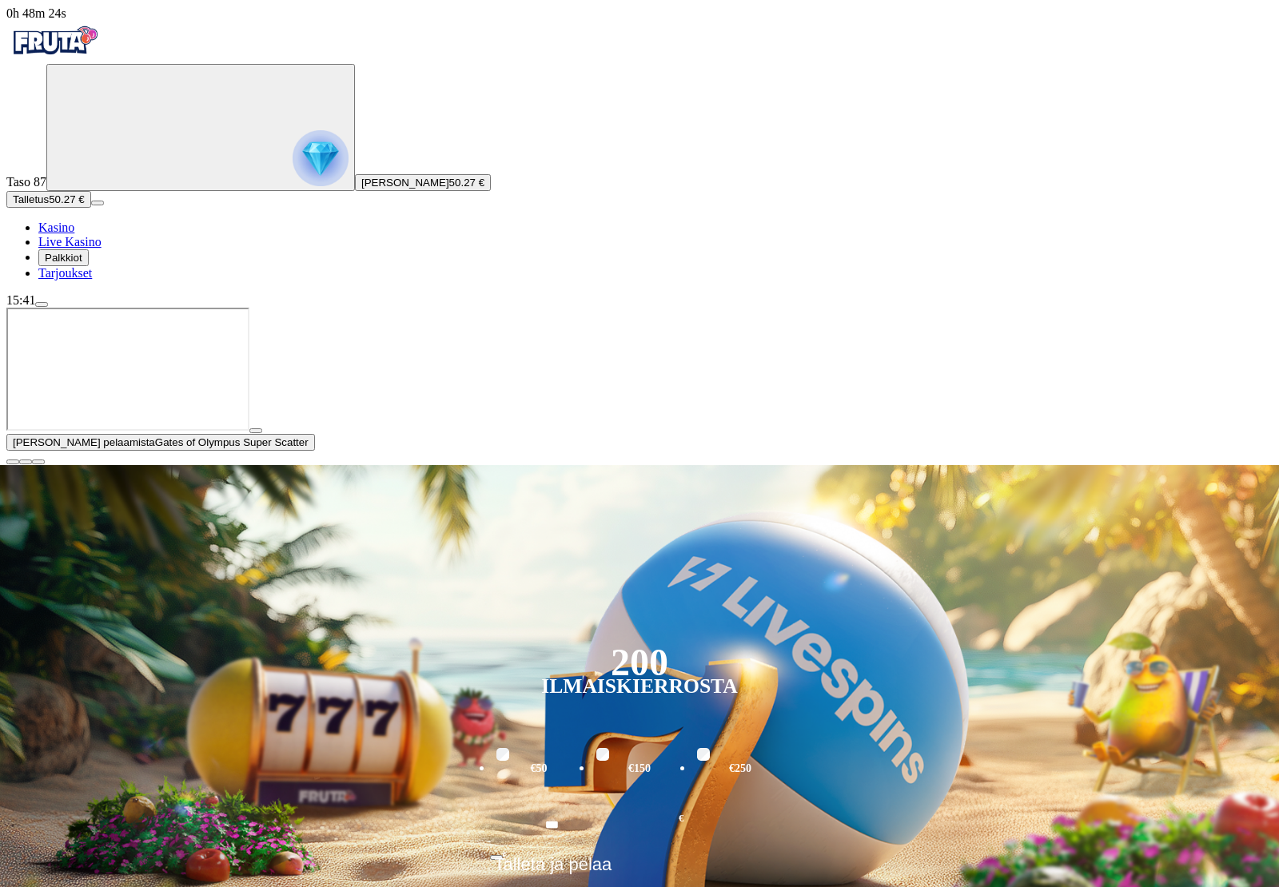
click at [13, 462] on span "close icon" at bounding box center [13, 462] width 0 height 0
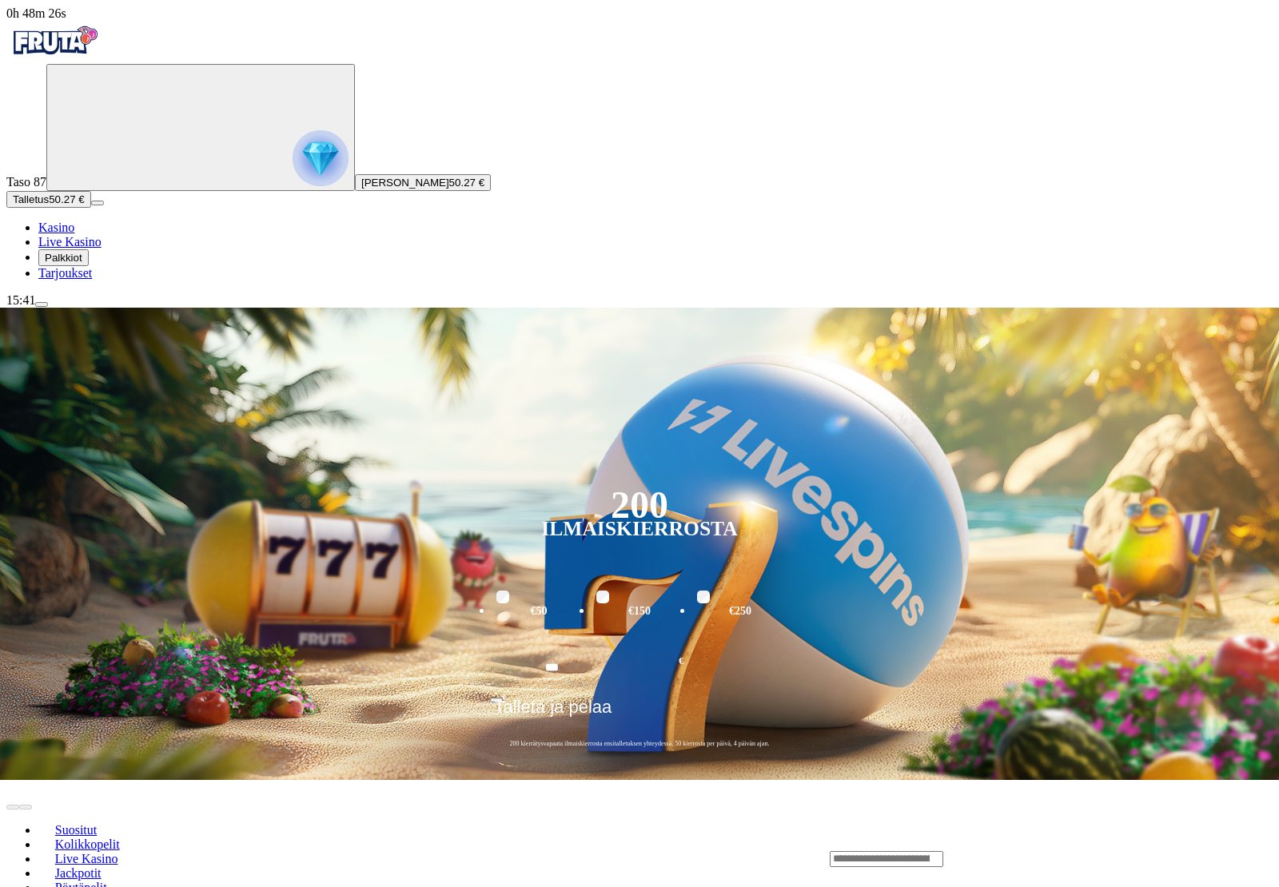
click at [74, 264] on span "Palkkiot" at bounding box center [64, 258] width 38 height 12
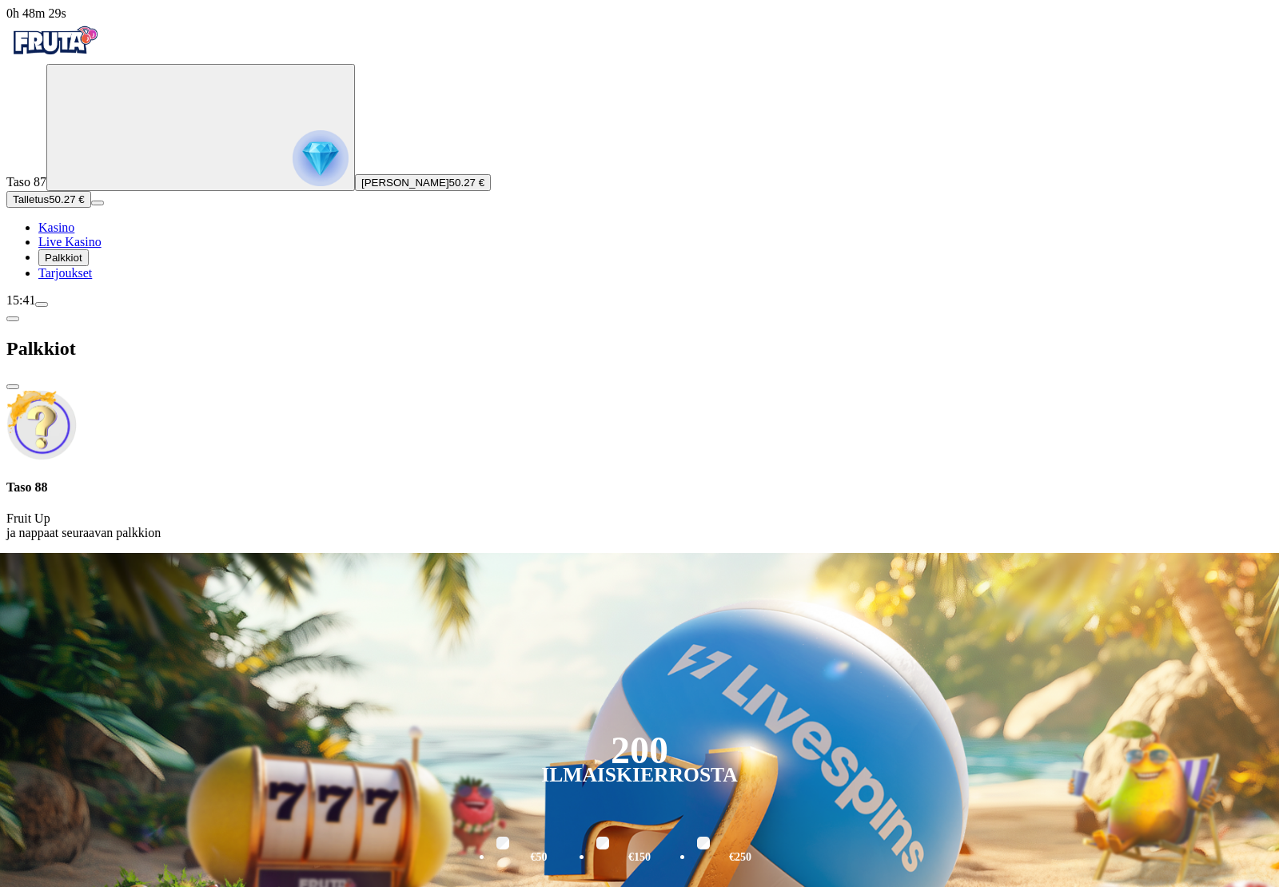
click at [1153, 553] on div at bounding box center [639, 553] width 1266 height 0
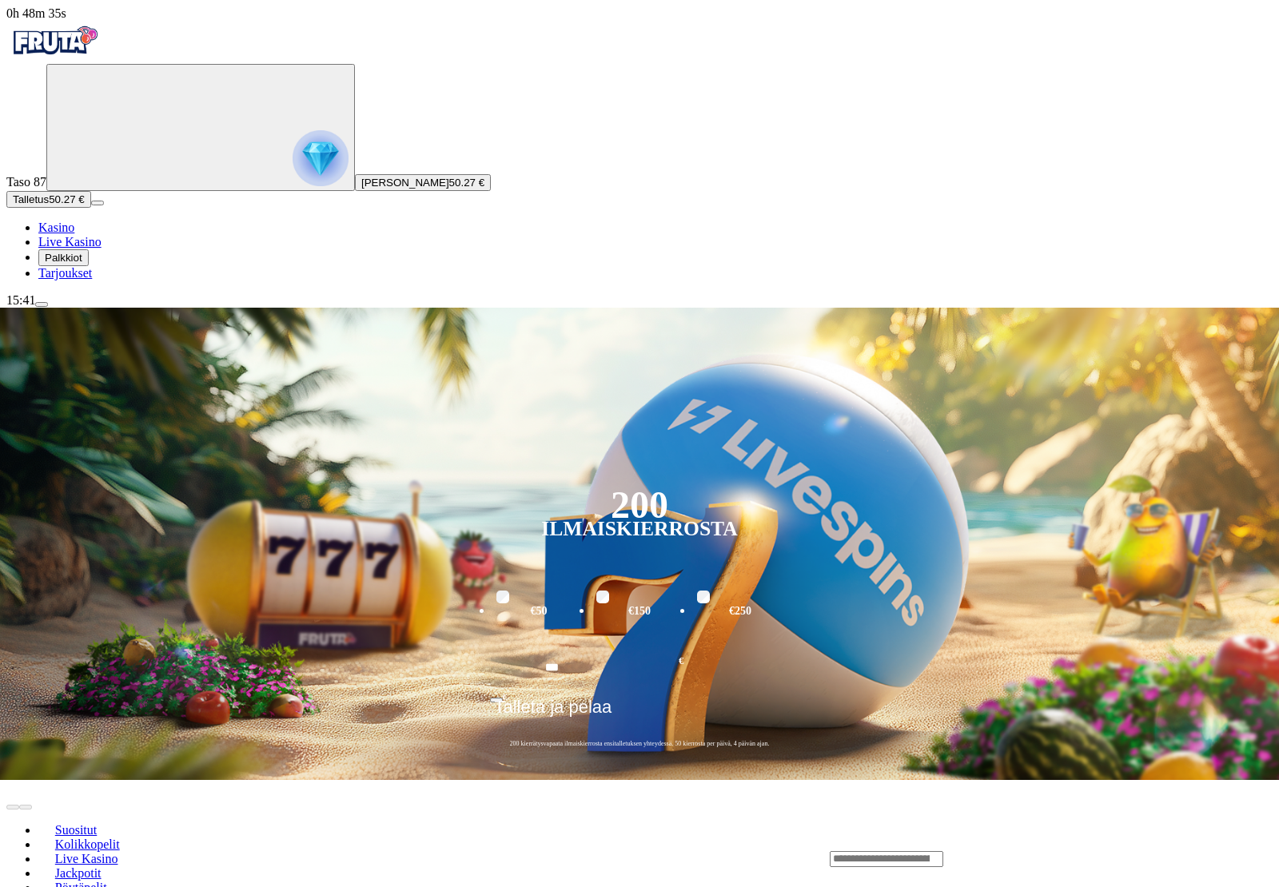
scroll to position [0, 10]
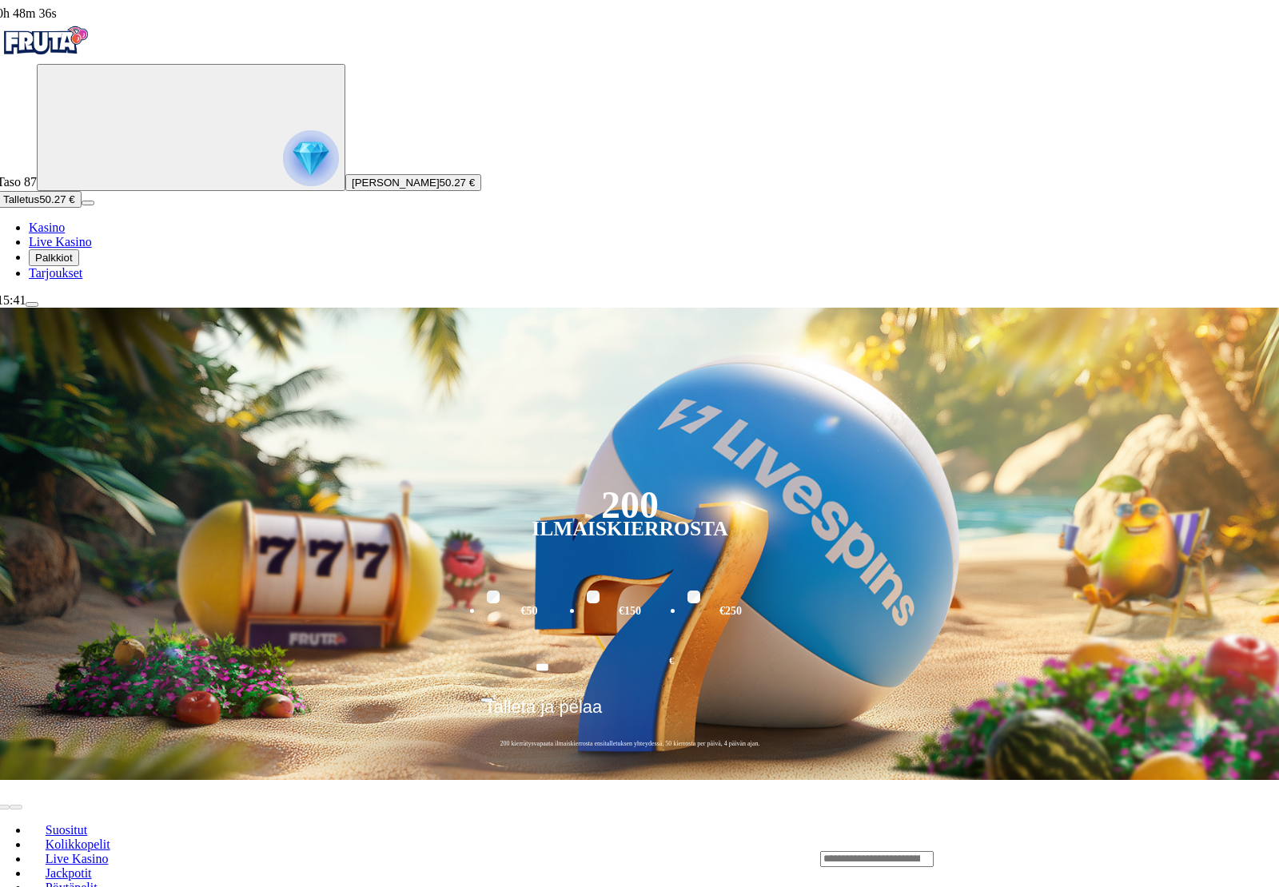
click at [283, 186] on img "Primary" at bounding box center [311, 158] width 56 height 56
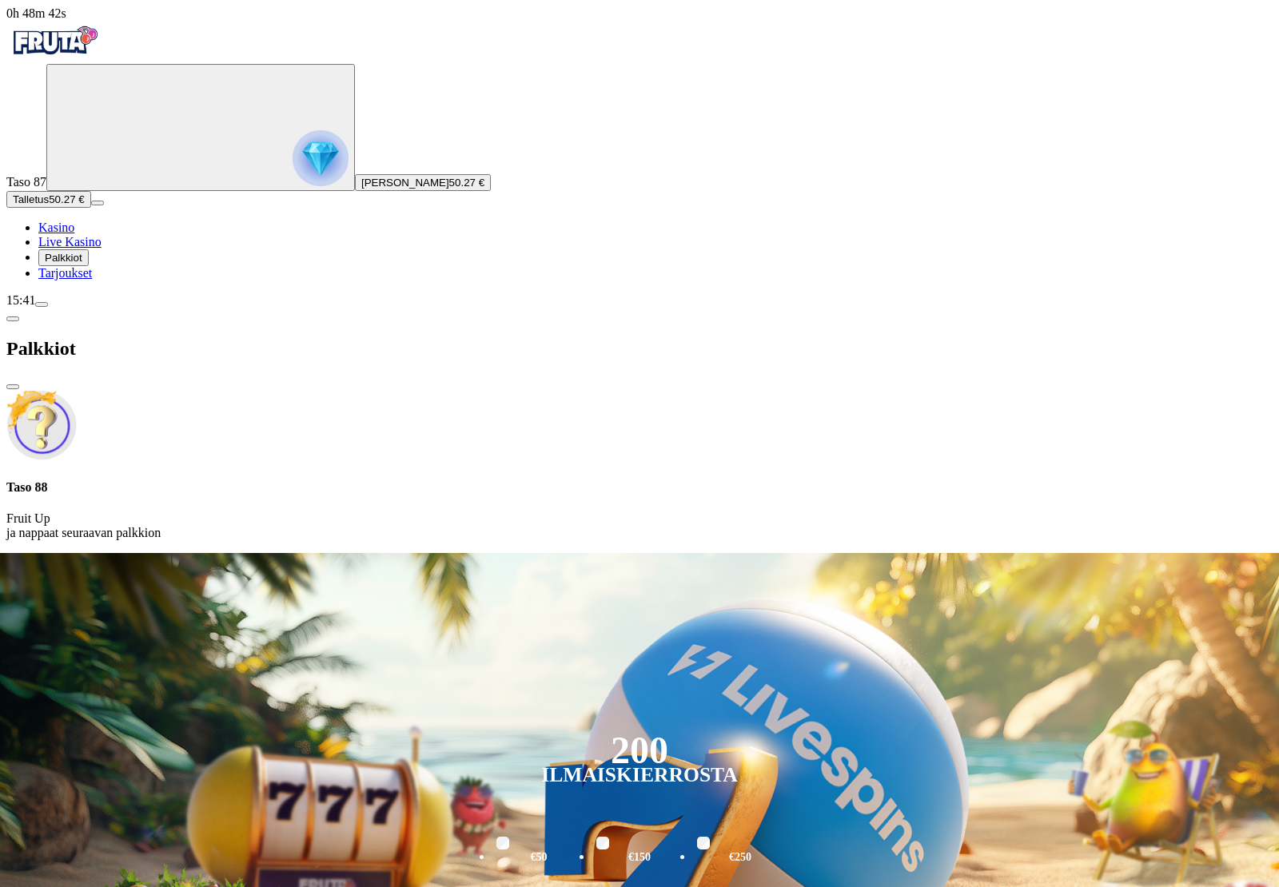
click at [62, 208] on button "Talletus 50.27 €" at bounding box center [48, 199] width 85 height 17
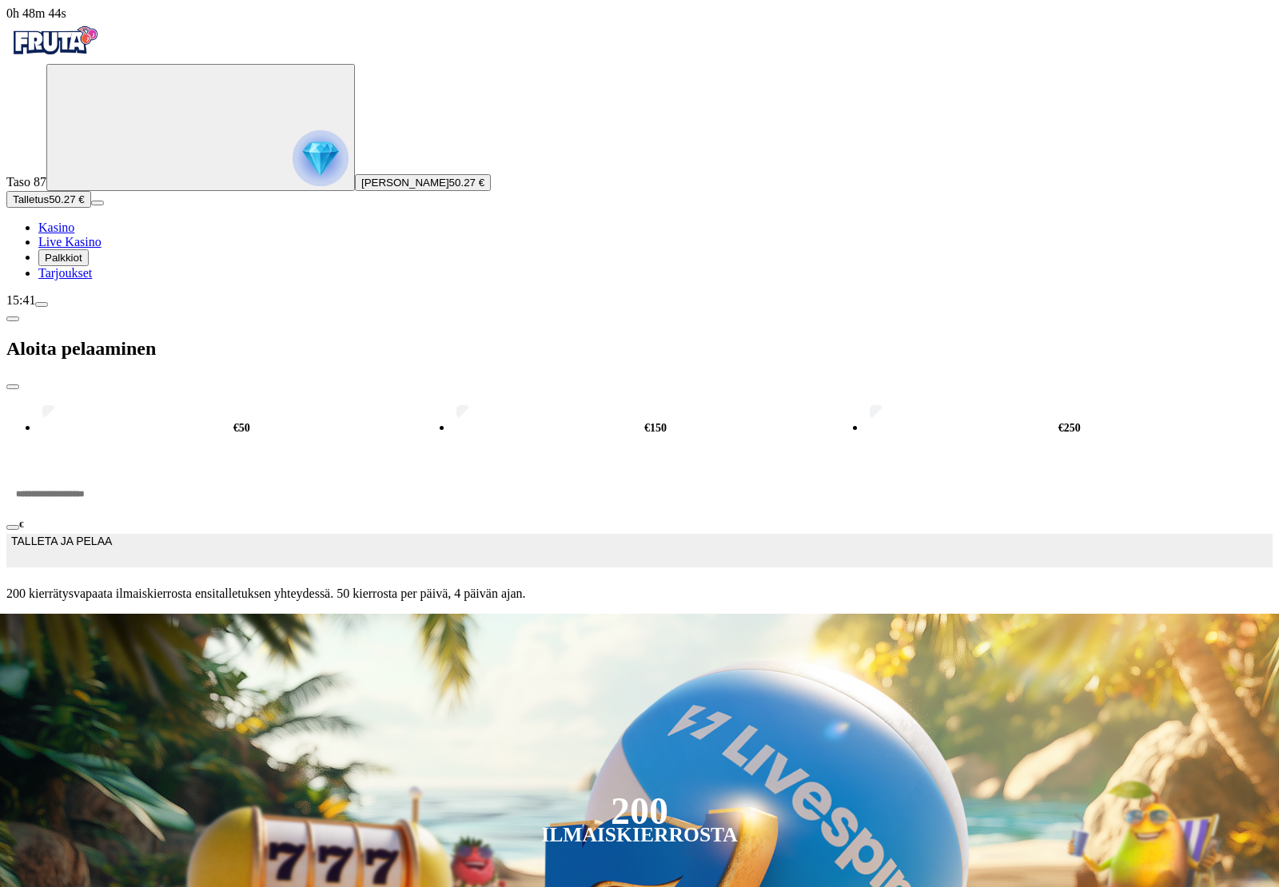
click at [1089, 614] on div at bounding box center [639, 614] width 1266 height 0
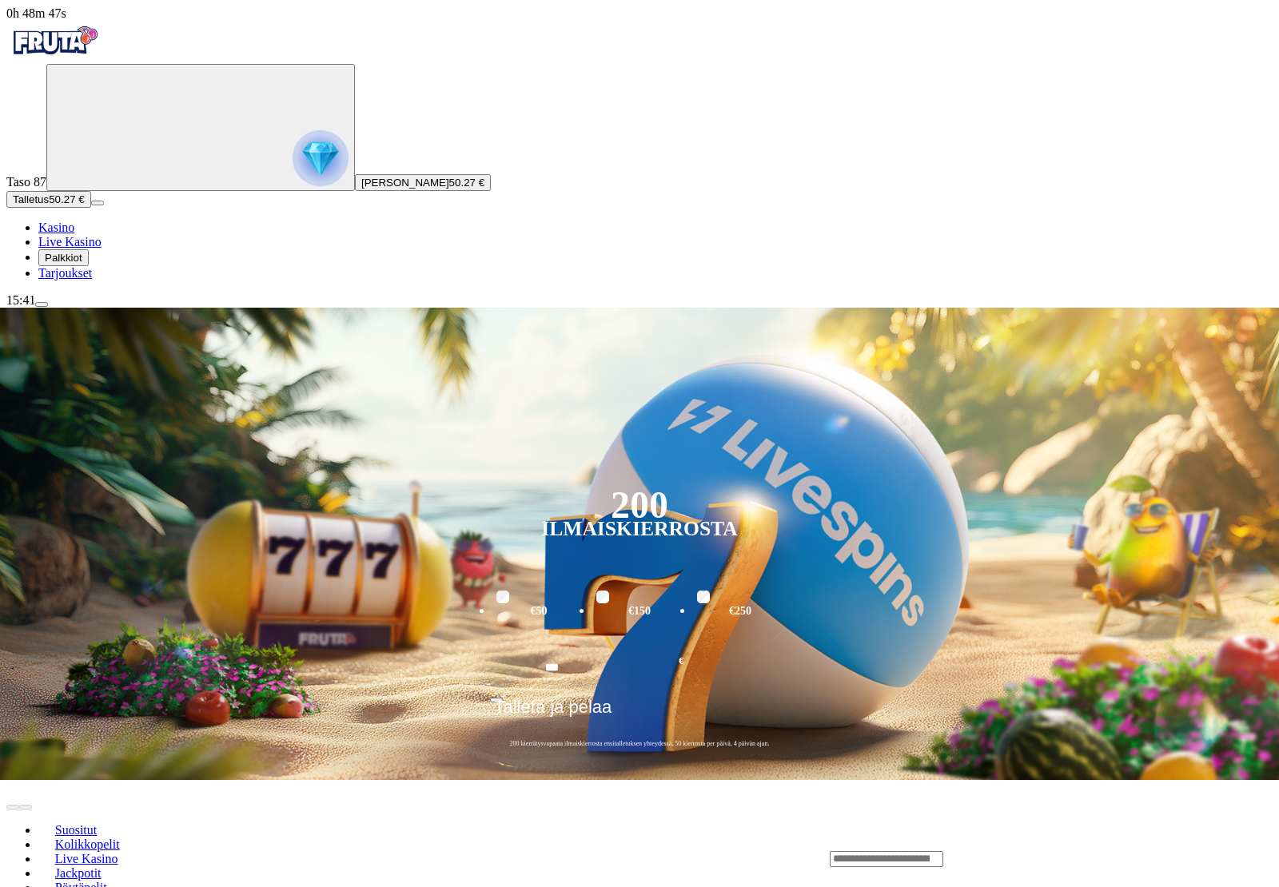
scroll to position [0, 2]
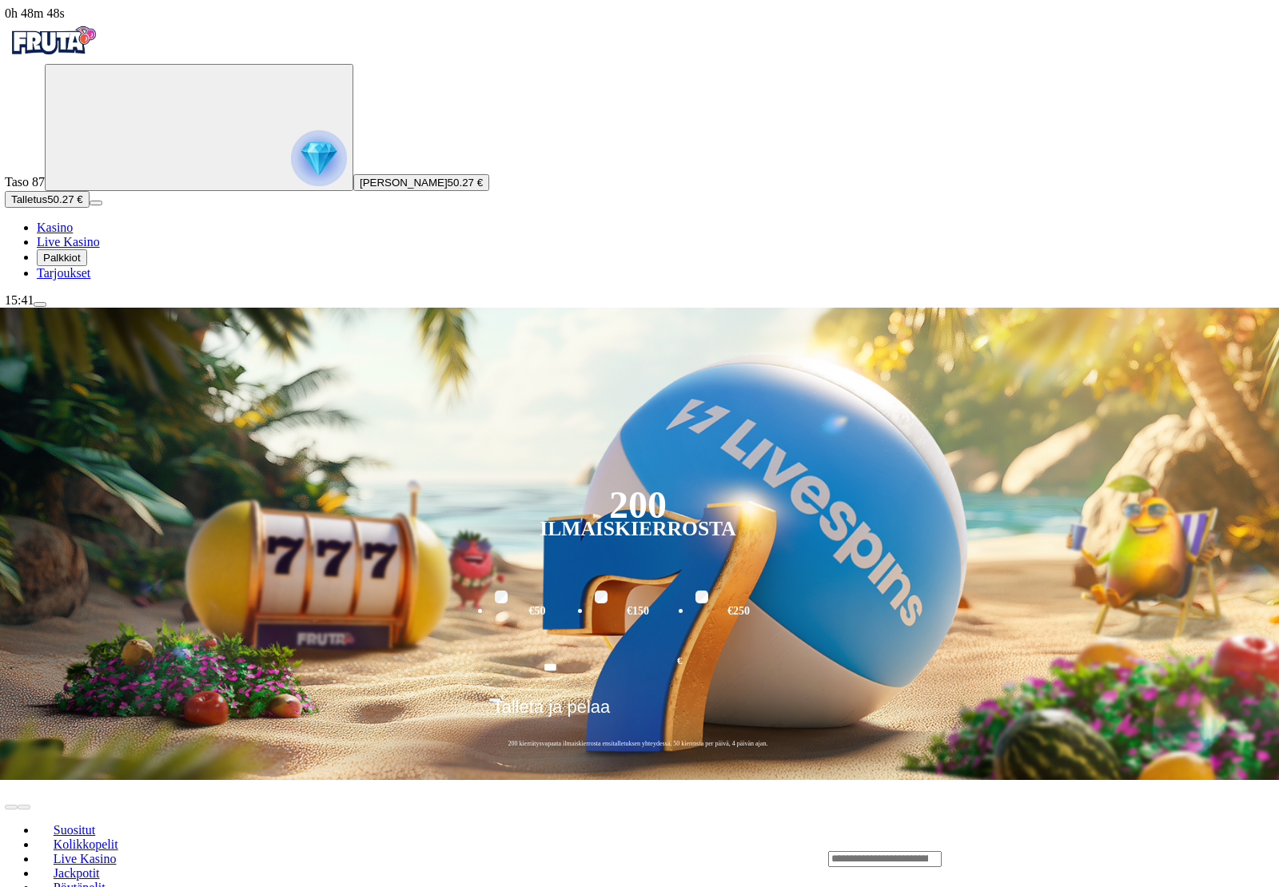
click at [40, 305] on span "menu icon" at bounding box center [40, 305] width 0 height 0
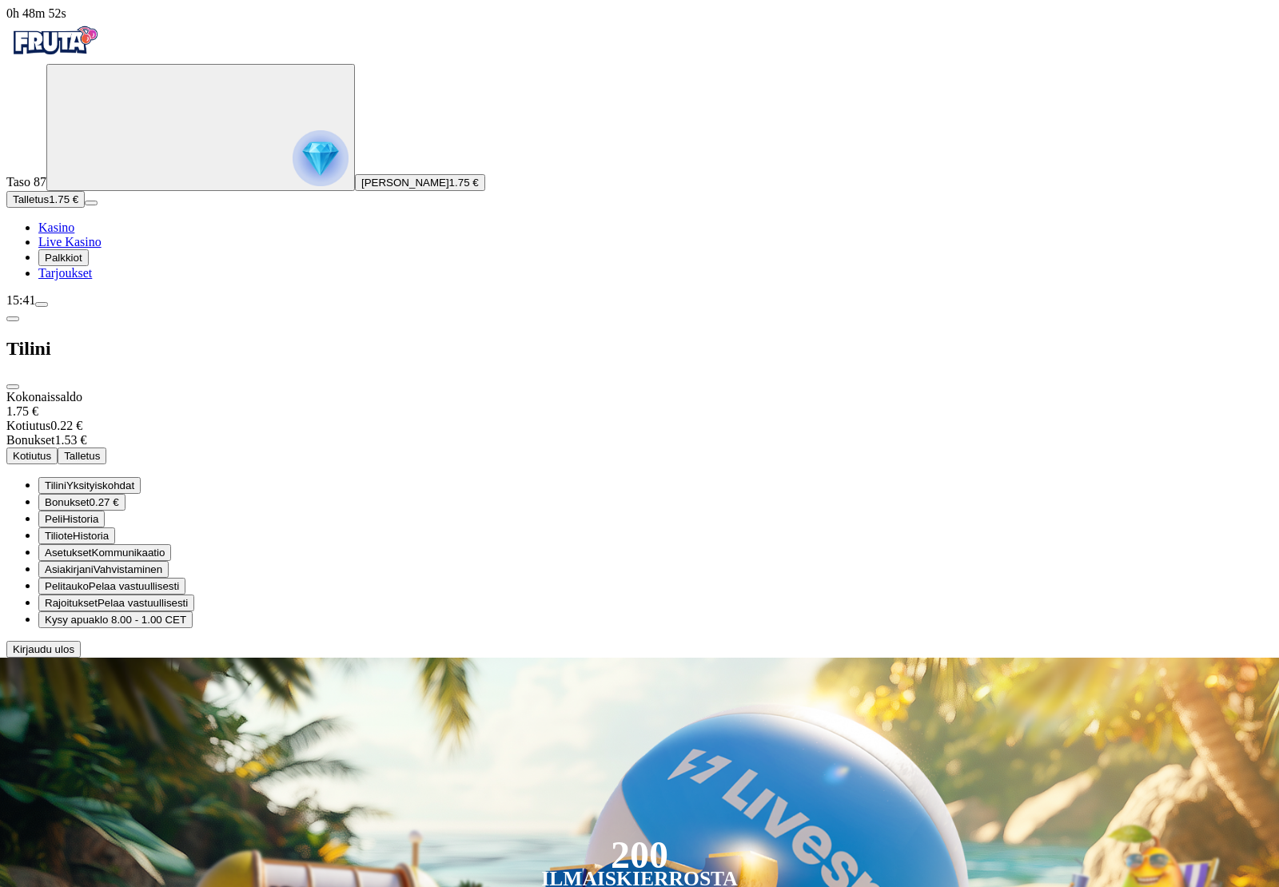
click at [973, 658] on div at bounding box center [639, 658] width 1266 height 0
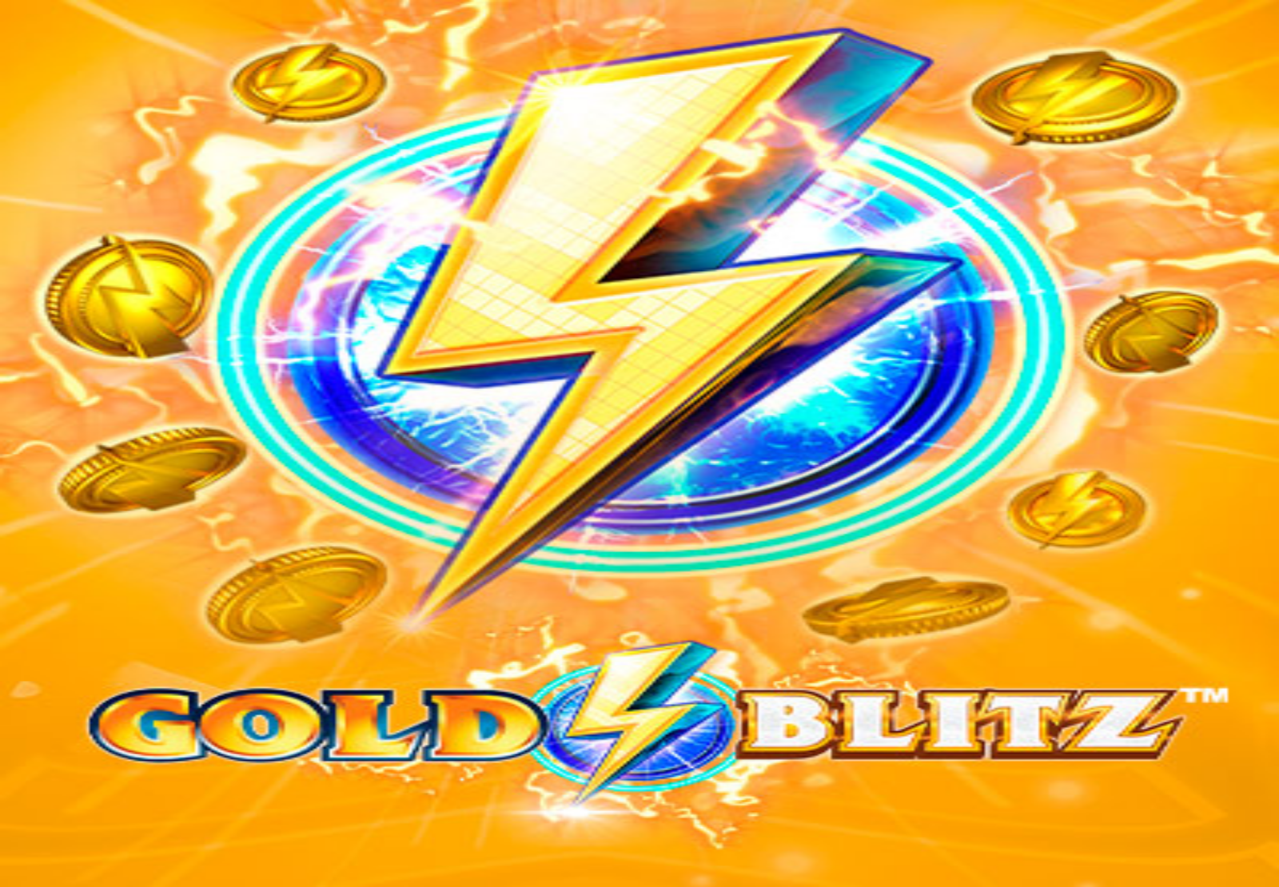
click at [13, 586] on span "close icon" at bounding box center [13, 586] width 0 height 0
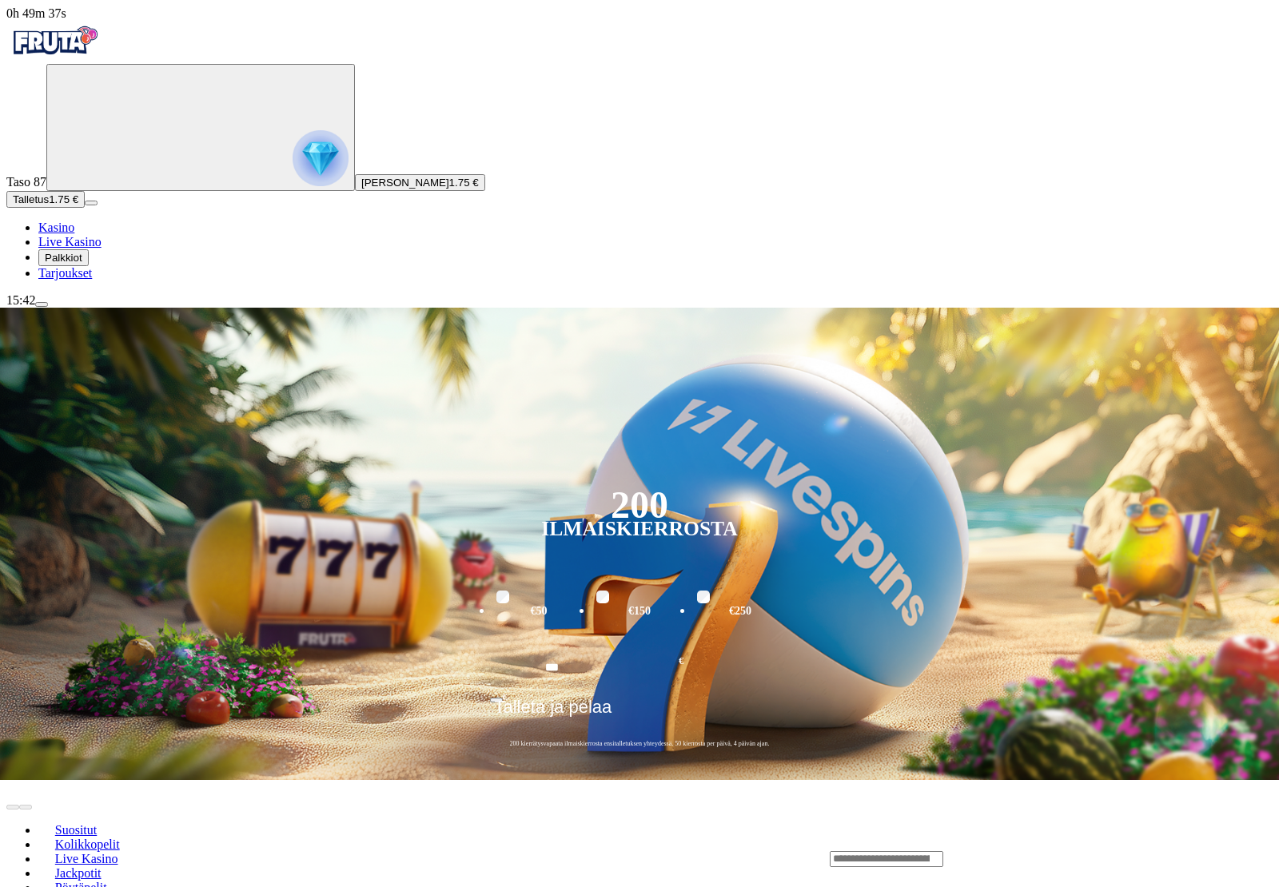
click at [59, 208] on button "Talletus 1.75 €" at bounding box center [45, 199] width 78 height 17
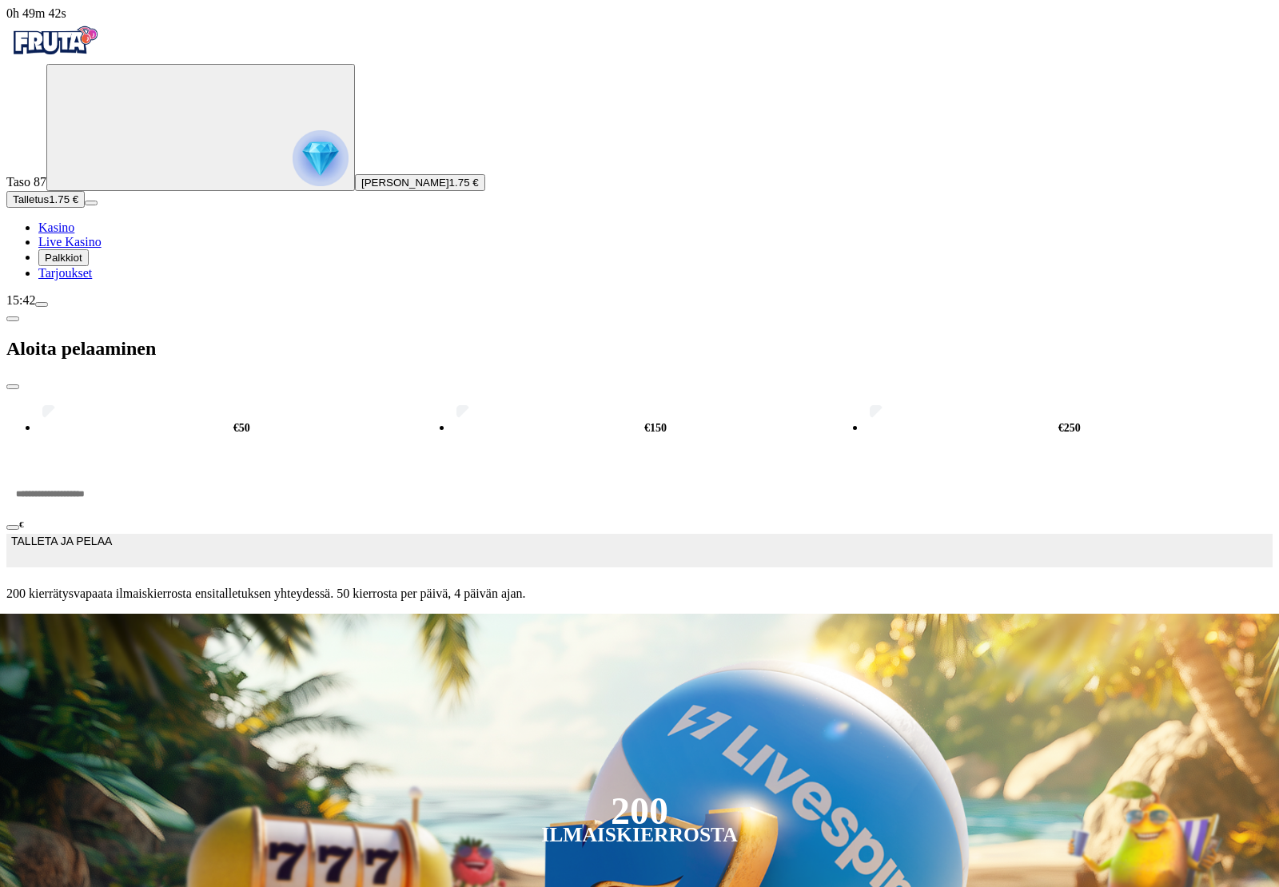
click at [866, 403] on label "€250" at bounding box center [1069, 428] width 407 height 51
click at [114, 470] on input "***" at bounding box center [60, 494] width 108 height 48
type input "*"
type input "**"
click at [448, 534] on button "TALLETA JA PELAA" at bounding box center [639, 551] width 1266 height 34
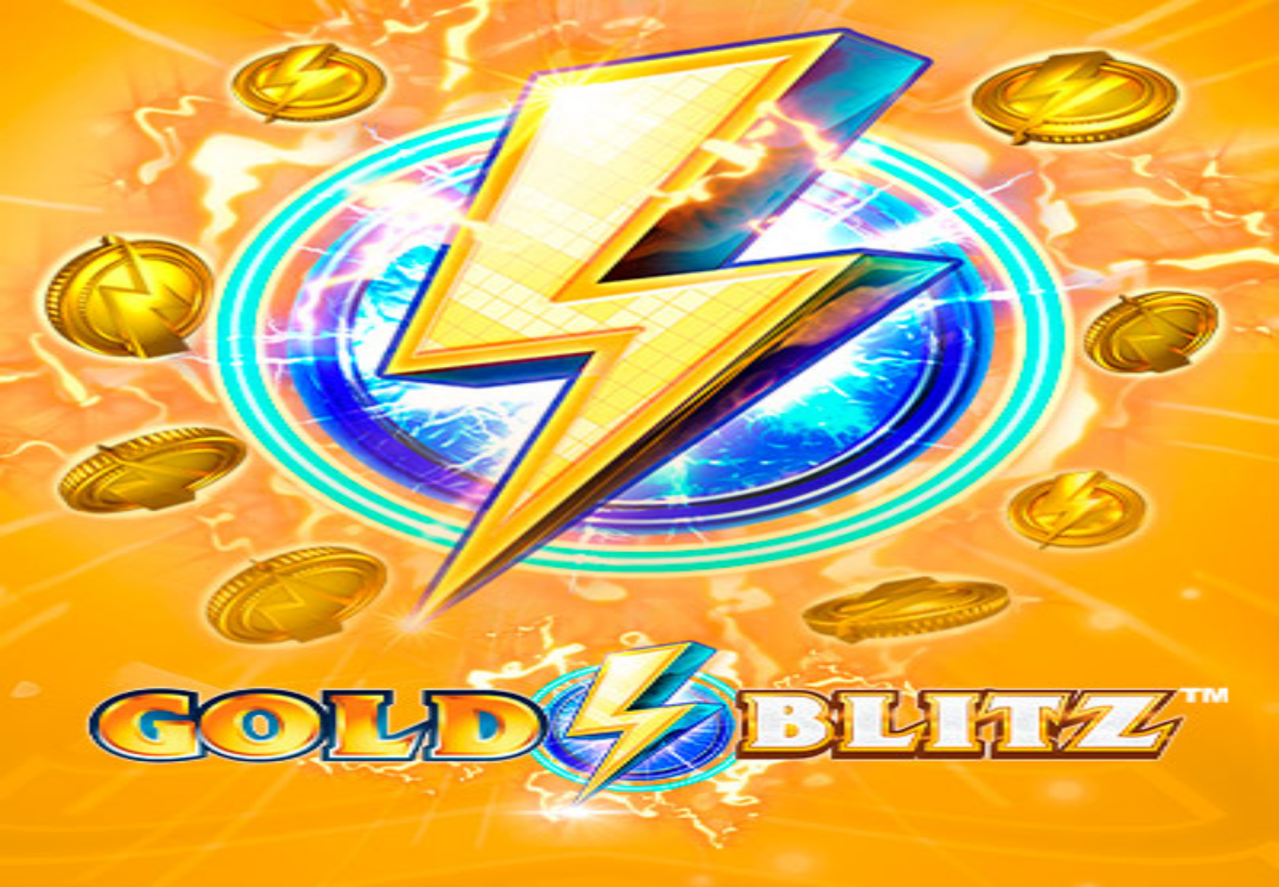
click at [13, 586] on span "close icon" at bounding box center [13, 586] width 0 height 0
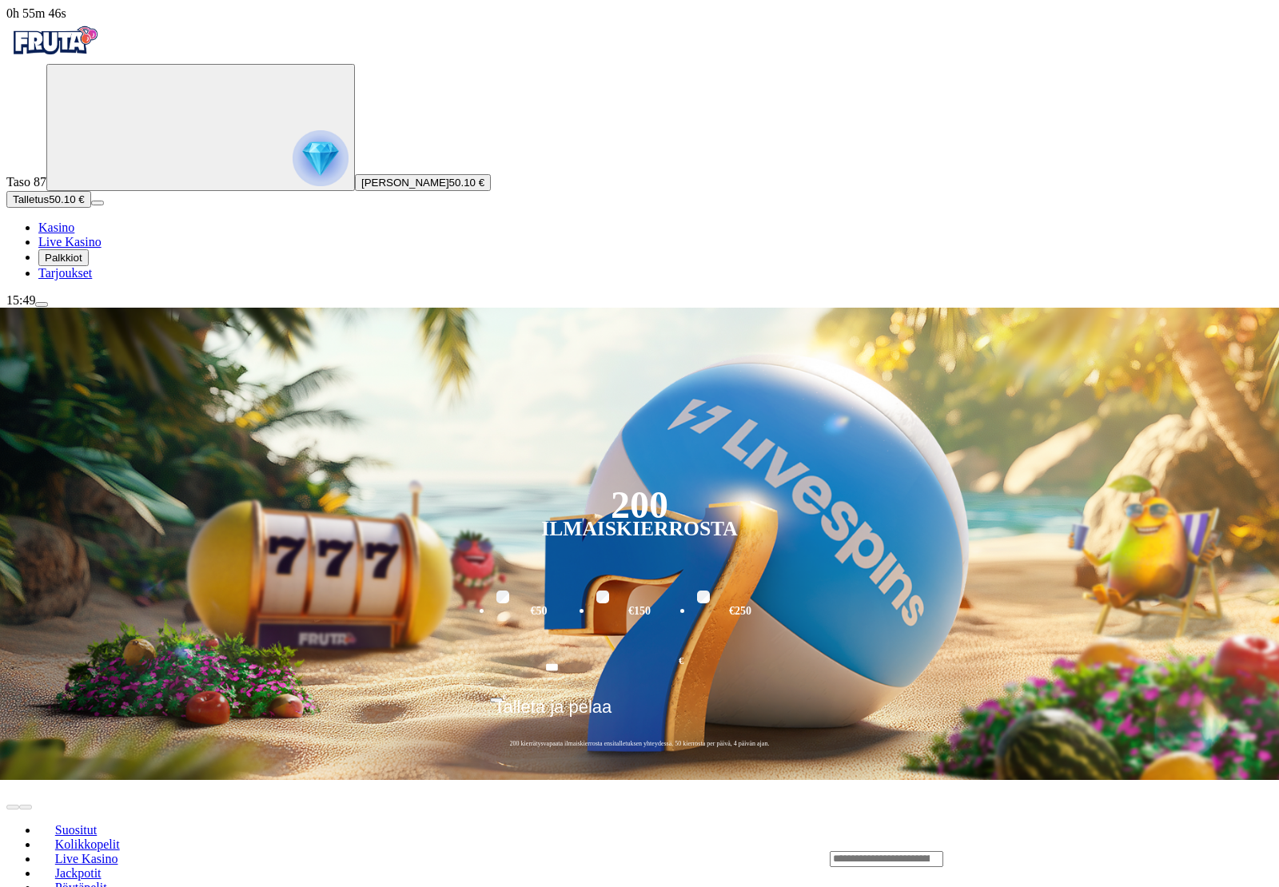
click at [70, 264] on span "Palkkiot" at bounding box center [64, 258] width 38 height 12
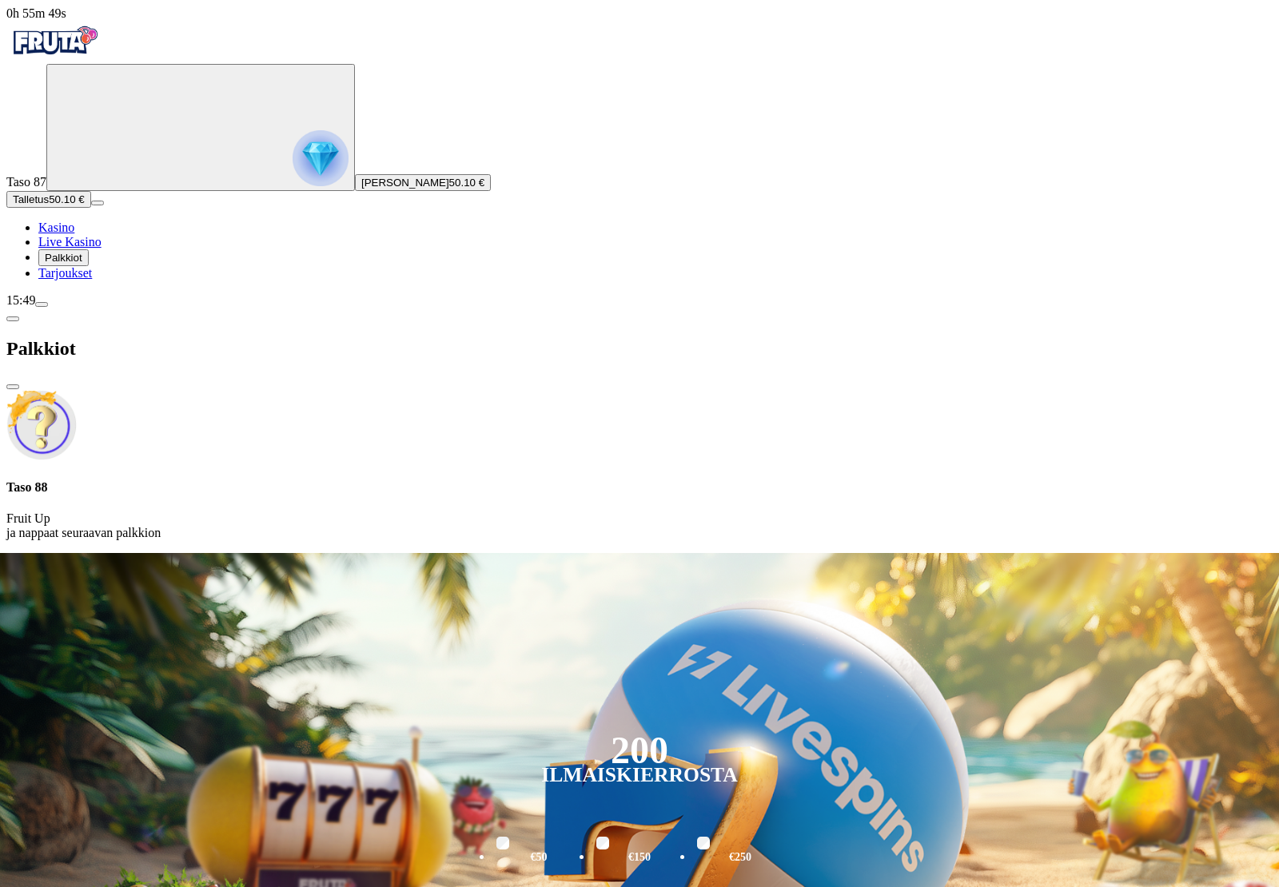
click at [13, 387] on span "close icon" at bounding box center [13, 387] width 0 height 0
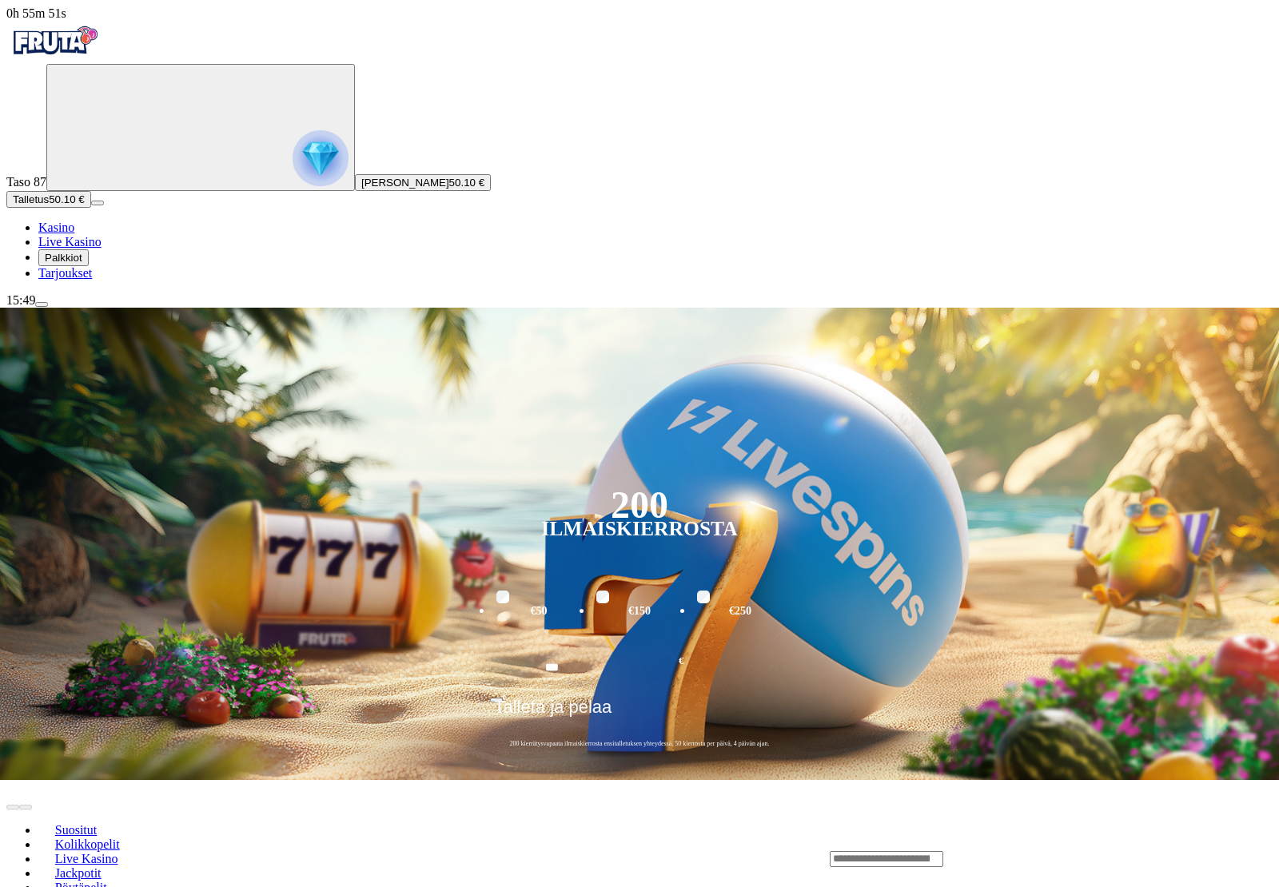
click at [42, 305] on span "menu icon" at bounding box center [42, 305] width 0 height 0
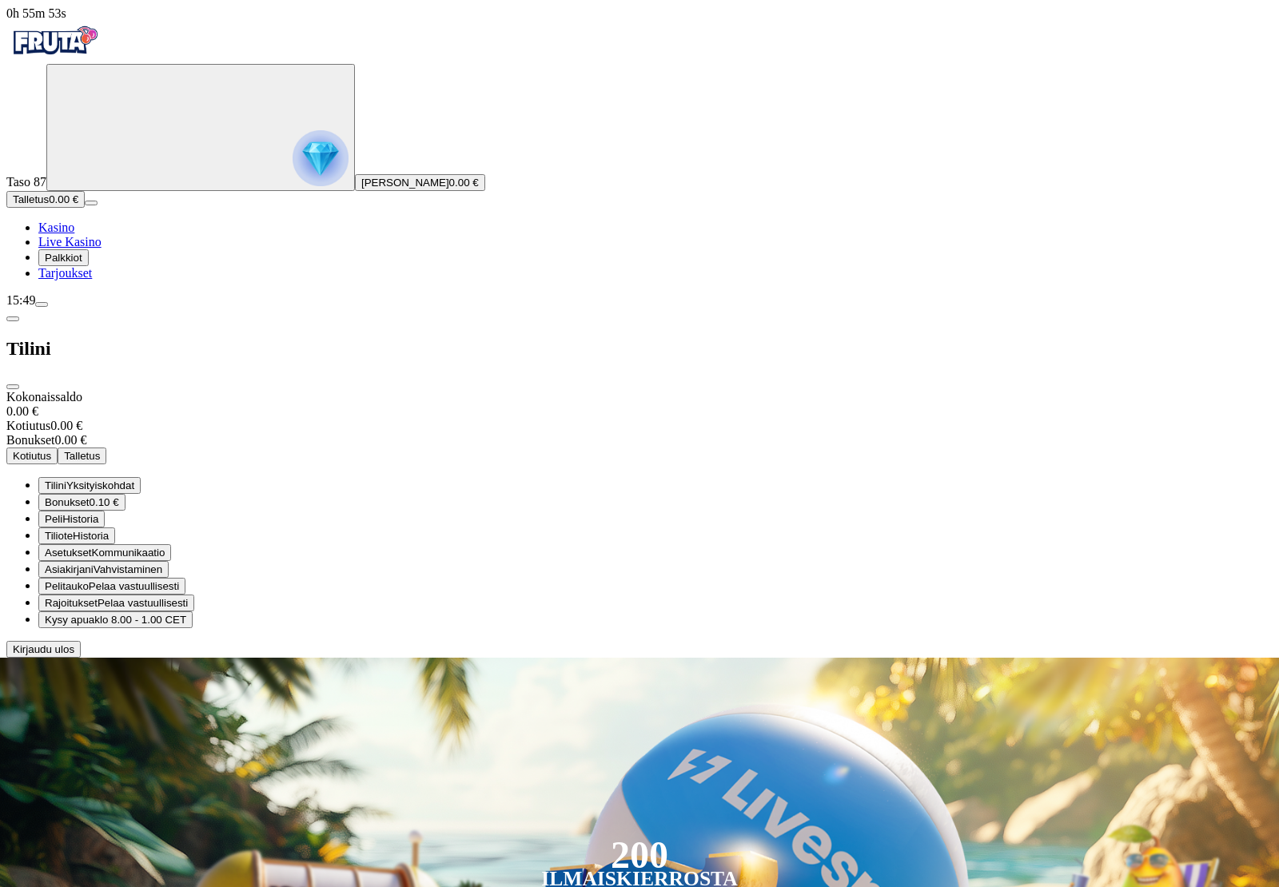
click at [81, 658] on button "Kirjaudu ulos" at bounding box center [43, 649] width 74 height 17
